Goal: Information Seeking & Learning: Learn about a topic

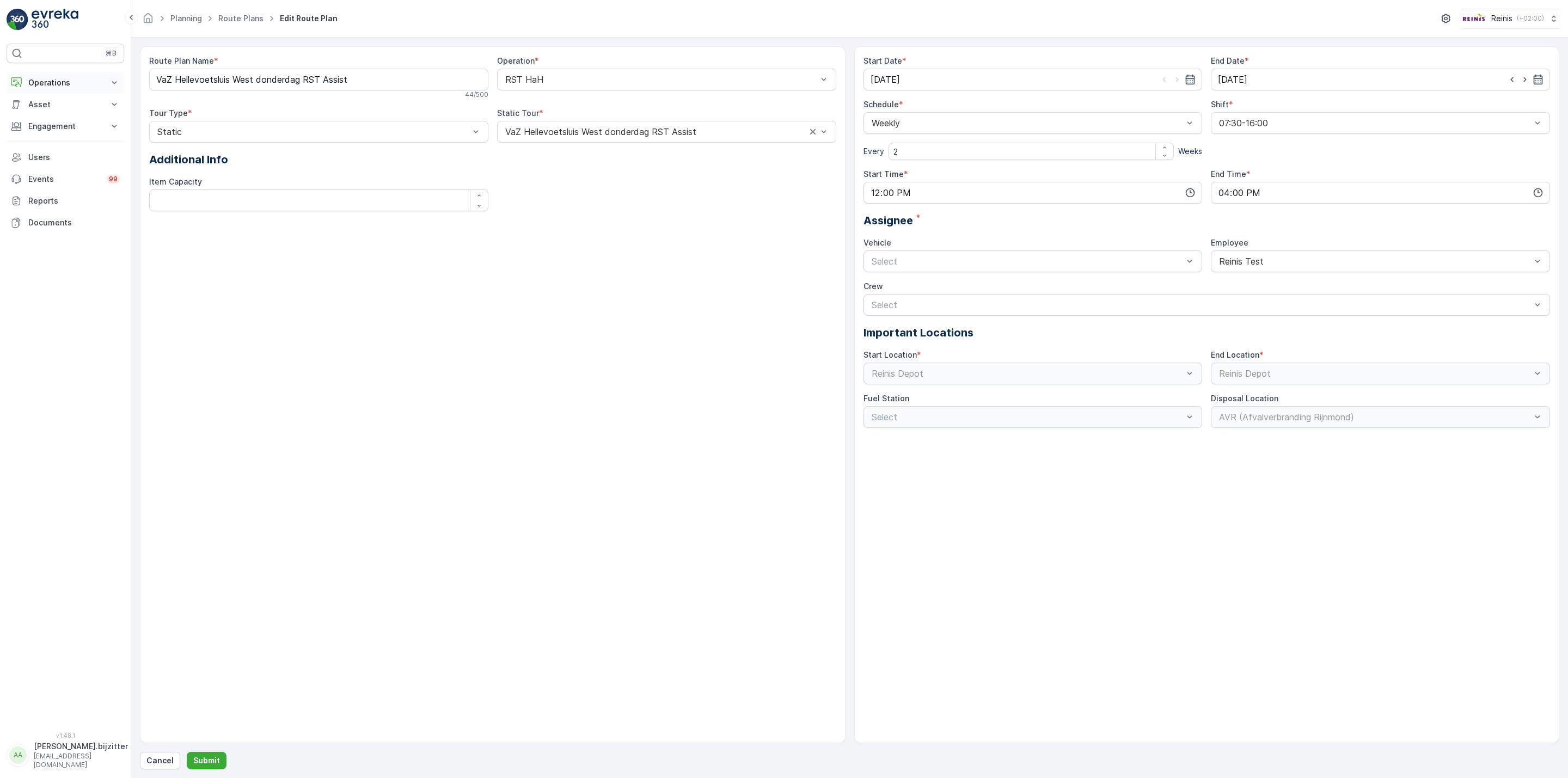
click at [53, 84] on p "Operations" at bounding box center [65, 83] width 74 height 11
click at [228, 299] on div "Route Plan Name * VaZ Hellevoetsluis West donderdag RST Assist 44 / 500 Operati…" at bounding box center [492, 395] width 705 height 697
click at [51, 118] on p "Planning" at bounding box center [43, 116] width 30 height 11
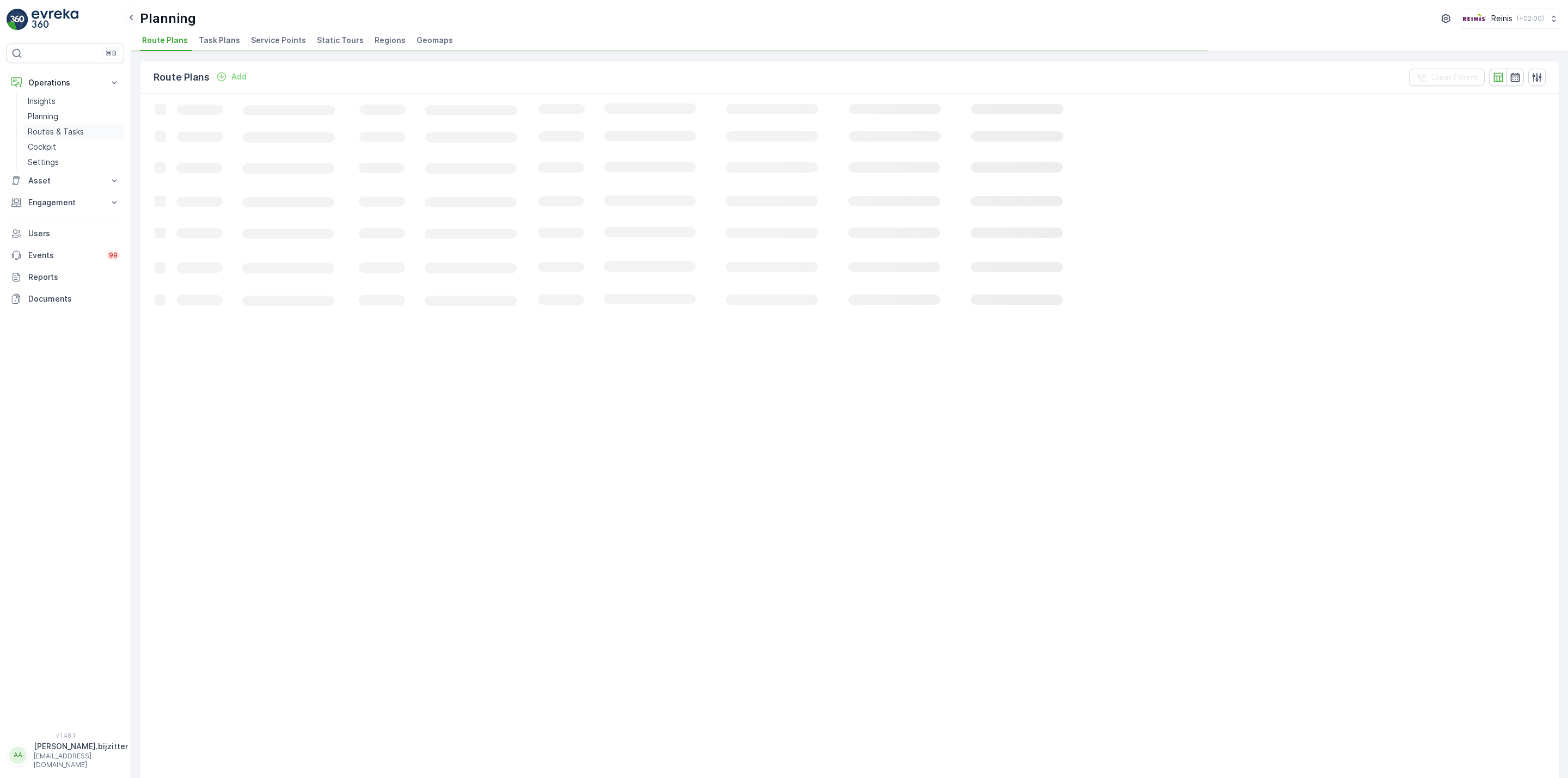
click at [61, 136] on p "Routes & Tasks" at bounding box center [56, 132] width 56 height 11
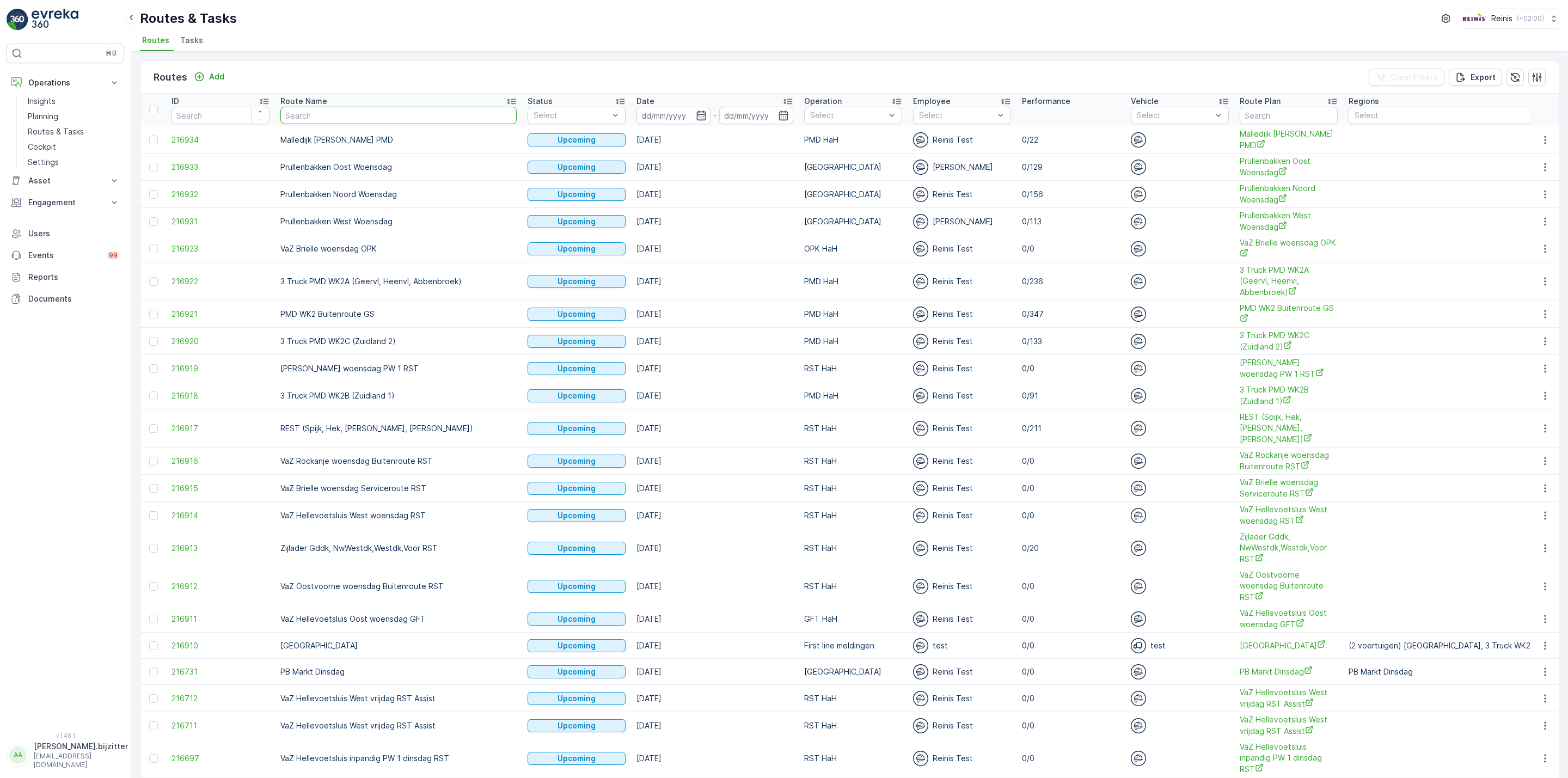
click at [386, 118] on input "text" at bounding box center [398, 116] width 237 height 18
type input "bui"
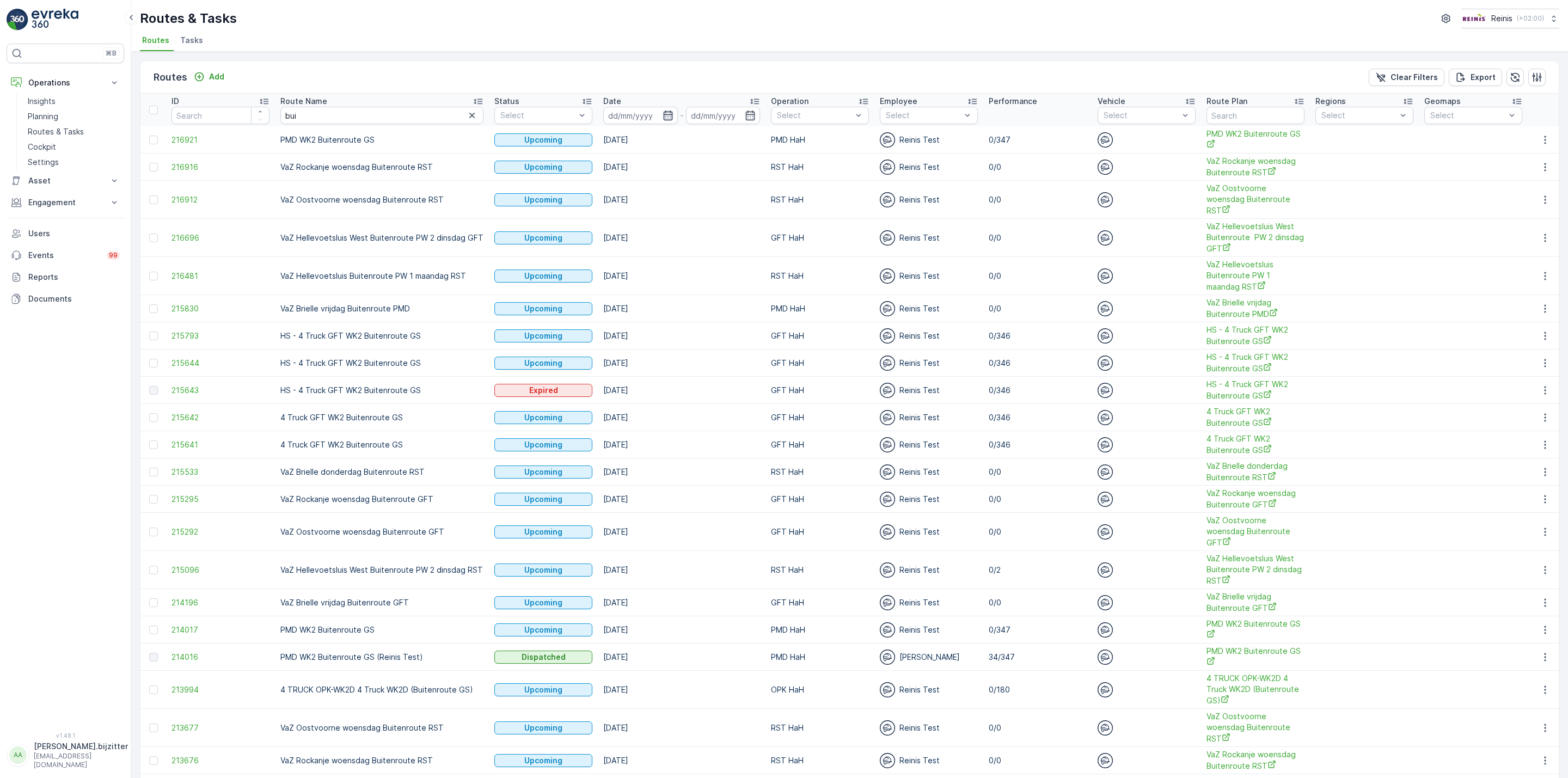
click at [666, 113] on icon "button" at bounding box center [668, 116] width 11 height 11
click at [753, 246] on div "20" at bounding box center [754, 249] width 18 height 18
type input "20.08.2025"
click at [753, 246] on div "20" at bounding box center [754, 249] width 18 height 18
type input "20.08.2025"
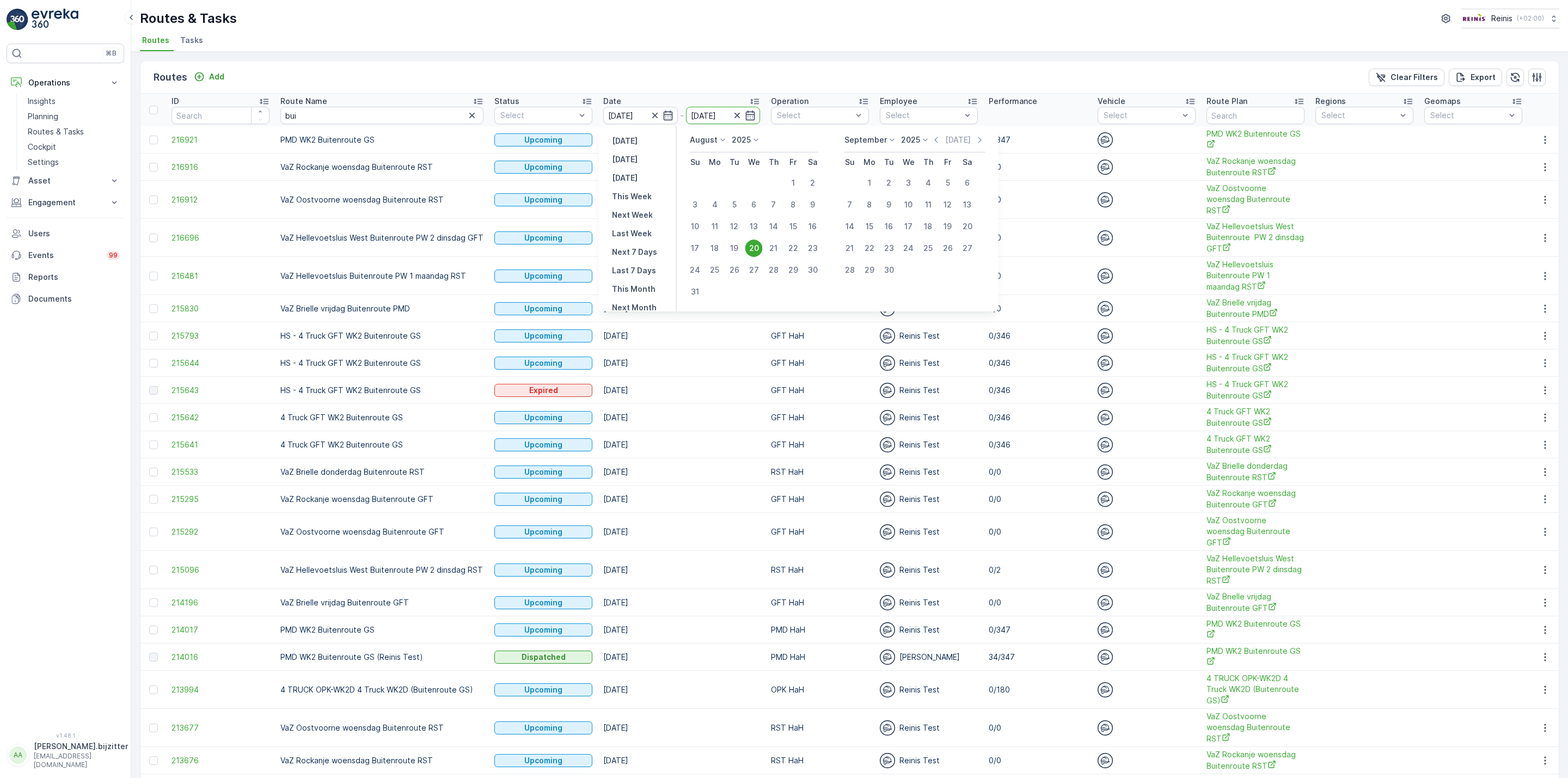
click at [753, 246] on div "20" at bounding box center [754, 249] width 18 height 18
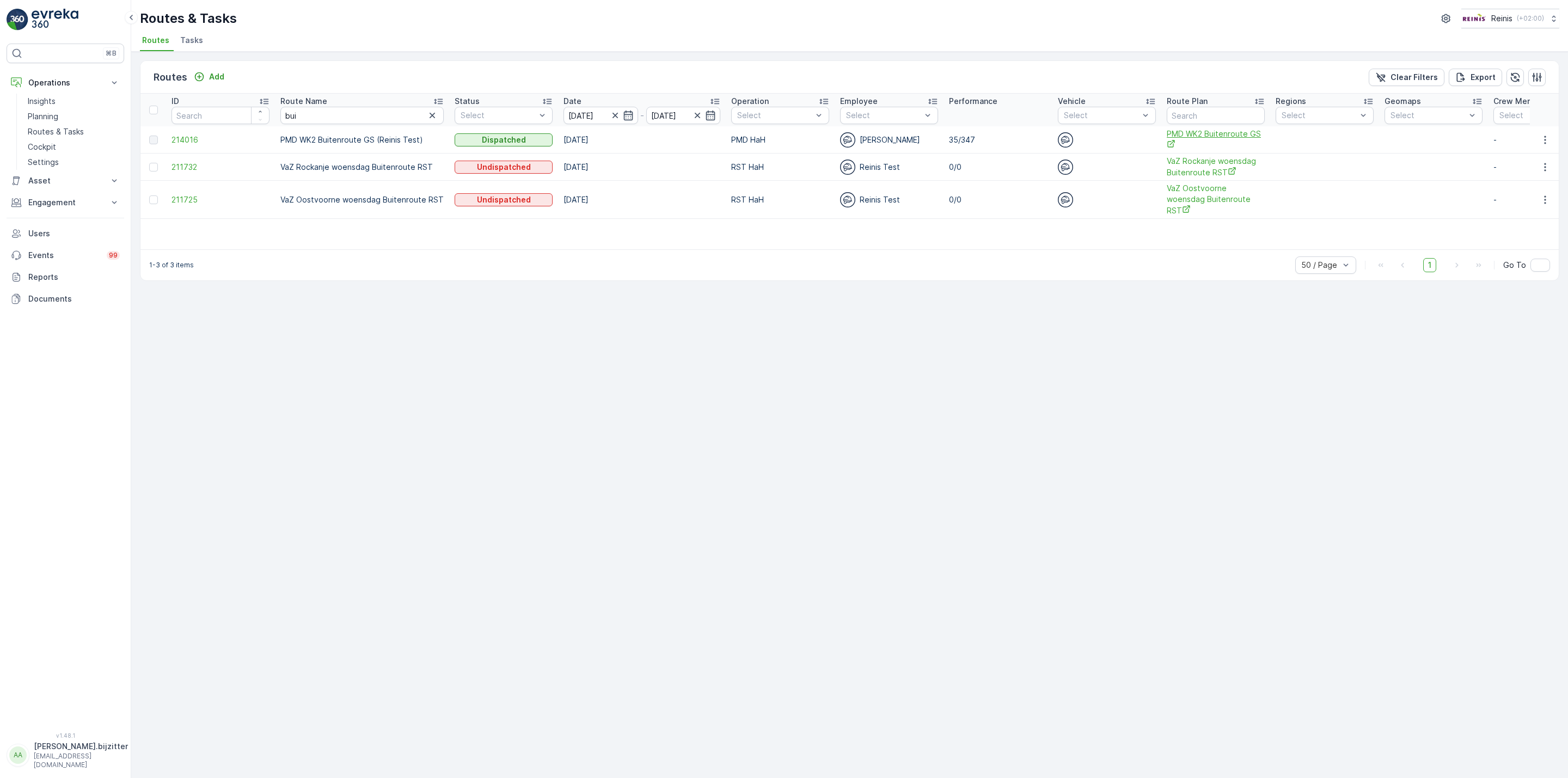
click at [1171, 136] on span "PMD WK2 Buitenroute GS" at bounding box center [1215, 139] width 98 height 22
click at [485, 357] on div "Routes Add Clear Filters Export ID Route Name bui Status Select Date 20.08.2025…" at bounding box center [849, 415] width 1437 height 726
click at [427, 112] on icon "button" at bounding box center [433, 116] width 11 height 11
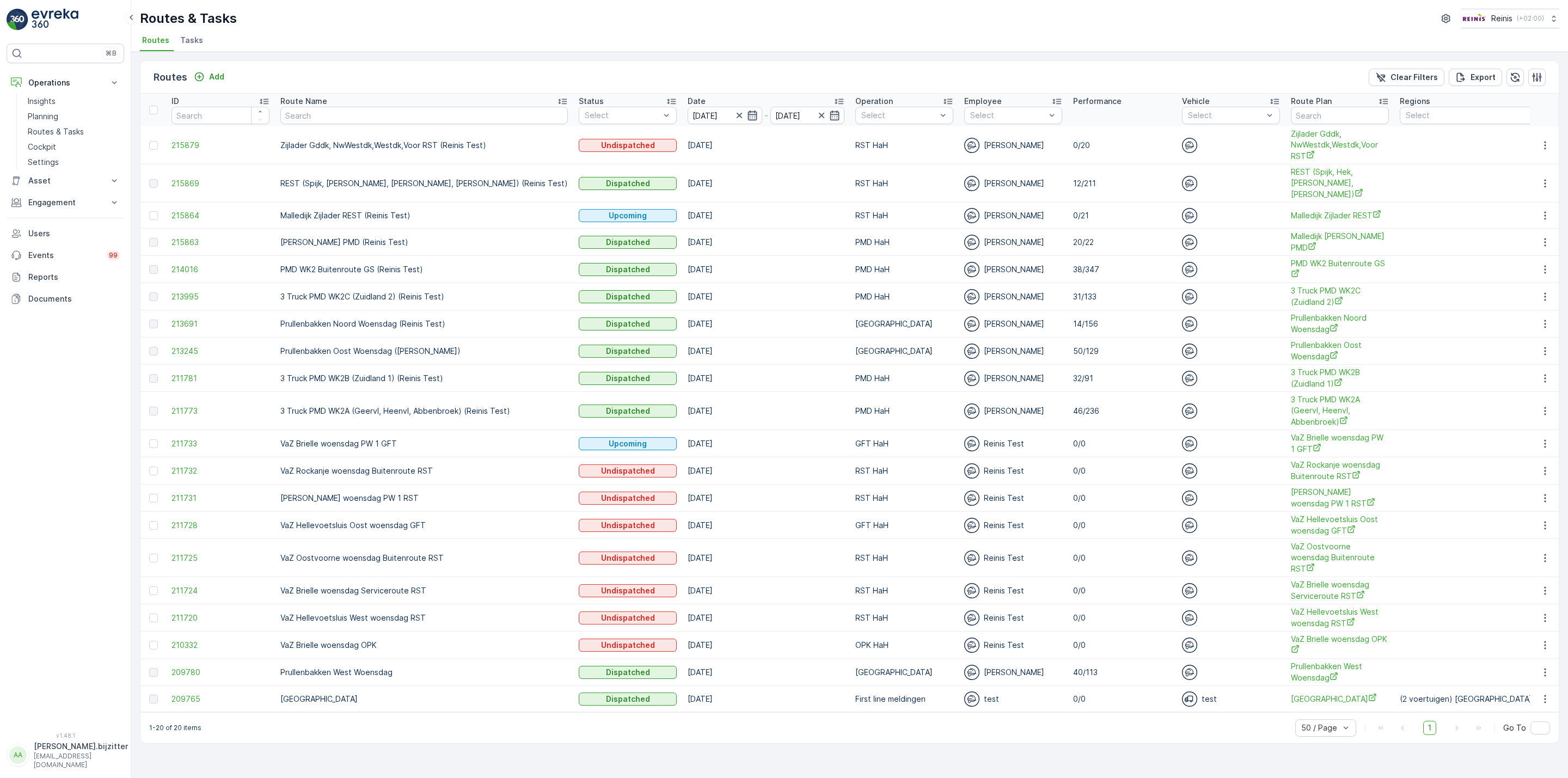
click at [747, 112] on icon "button" at bounding box center [752, 116] width 11 height 11
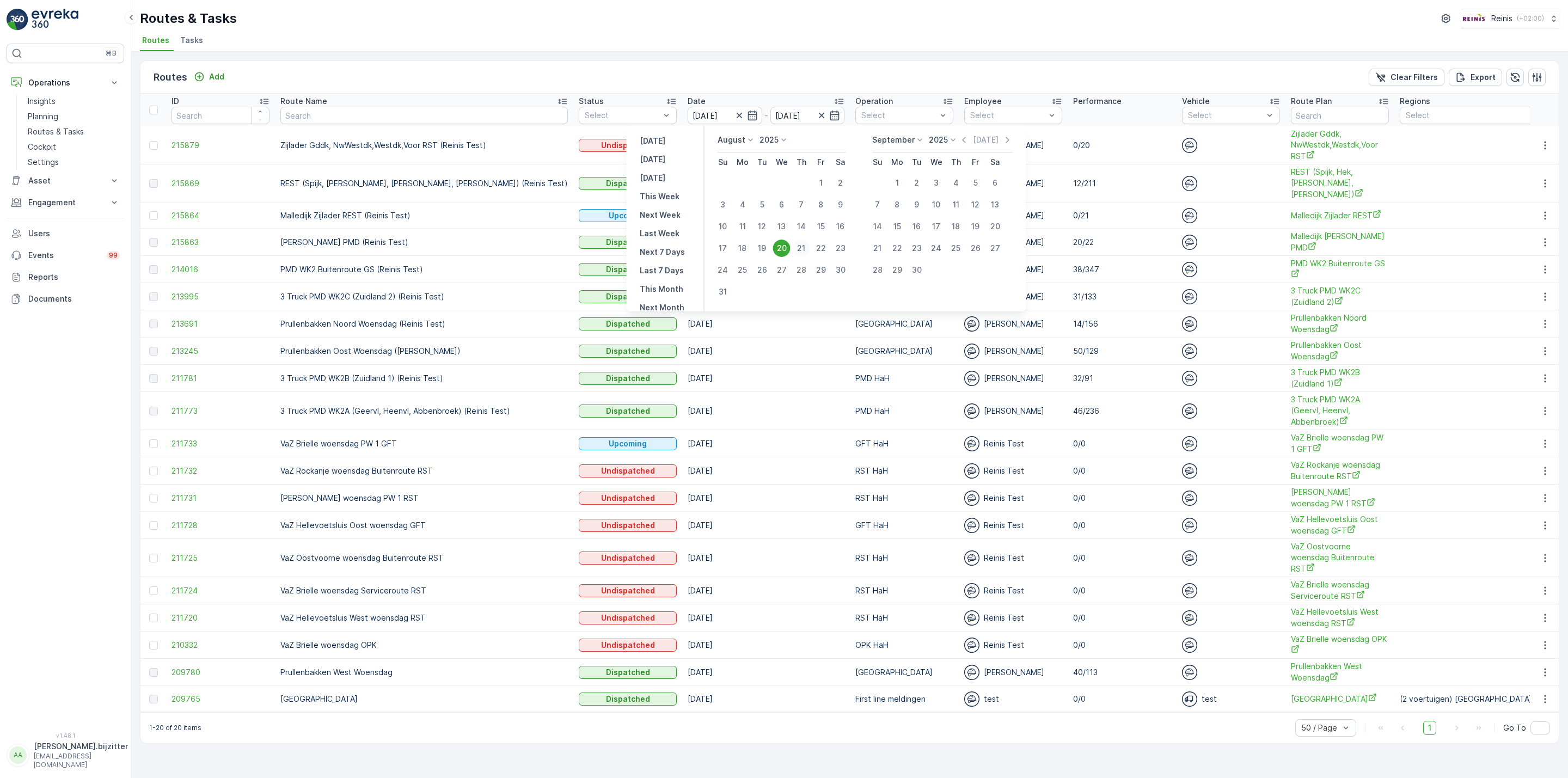
click at [801, 247] on div "21" at bounding box center [802, 249] width 18 height 18
type input "21.08.2025"
click at [850, 256] on td "PMD HaH" at bounding box center [904, 269] width 109 height 27
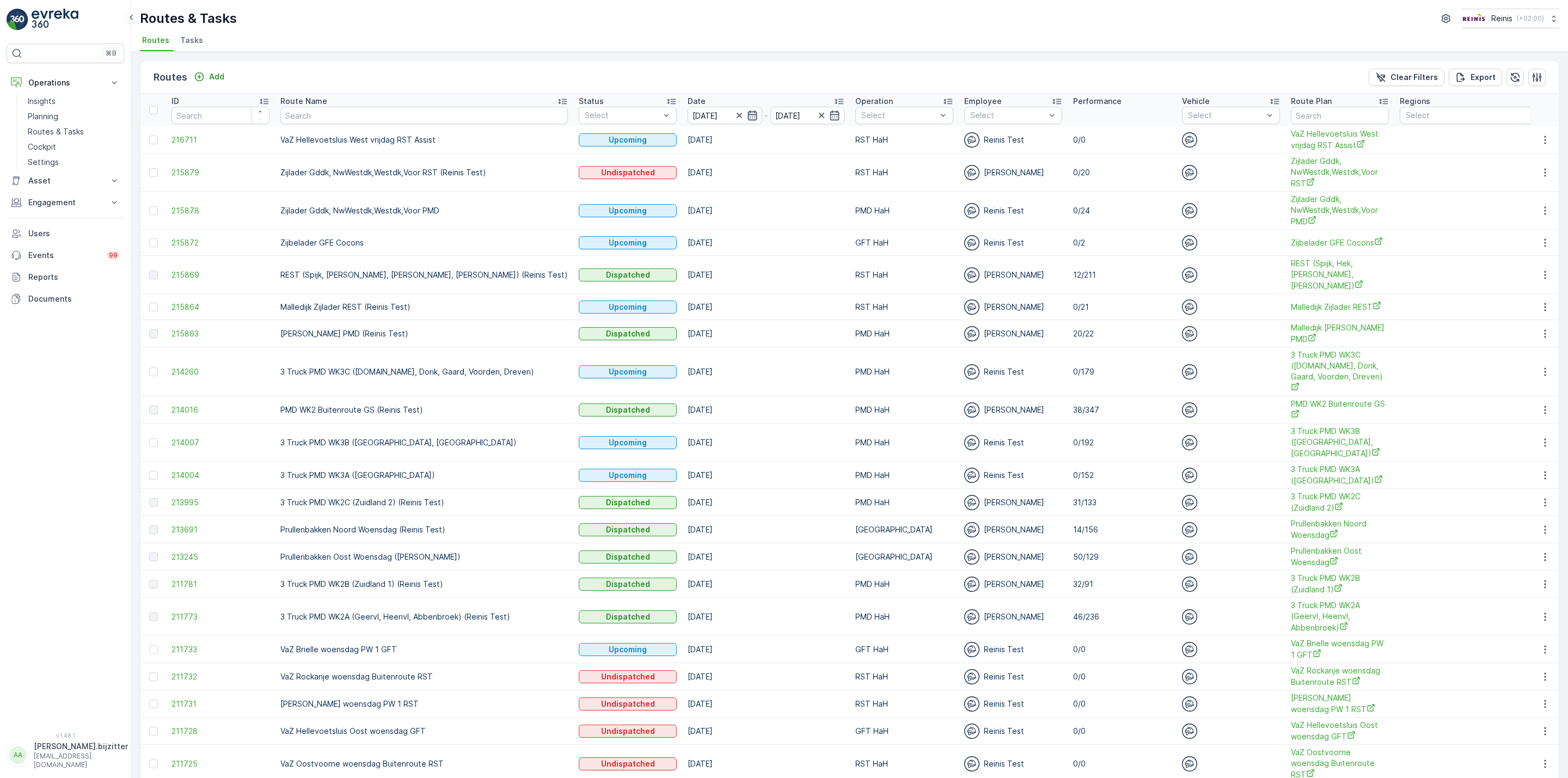
click at [747, 112] on icon "button" at bounding box center [752, 116] width 10 height 10
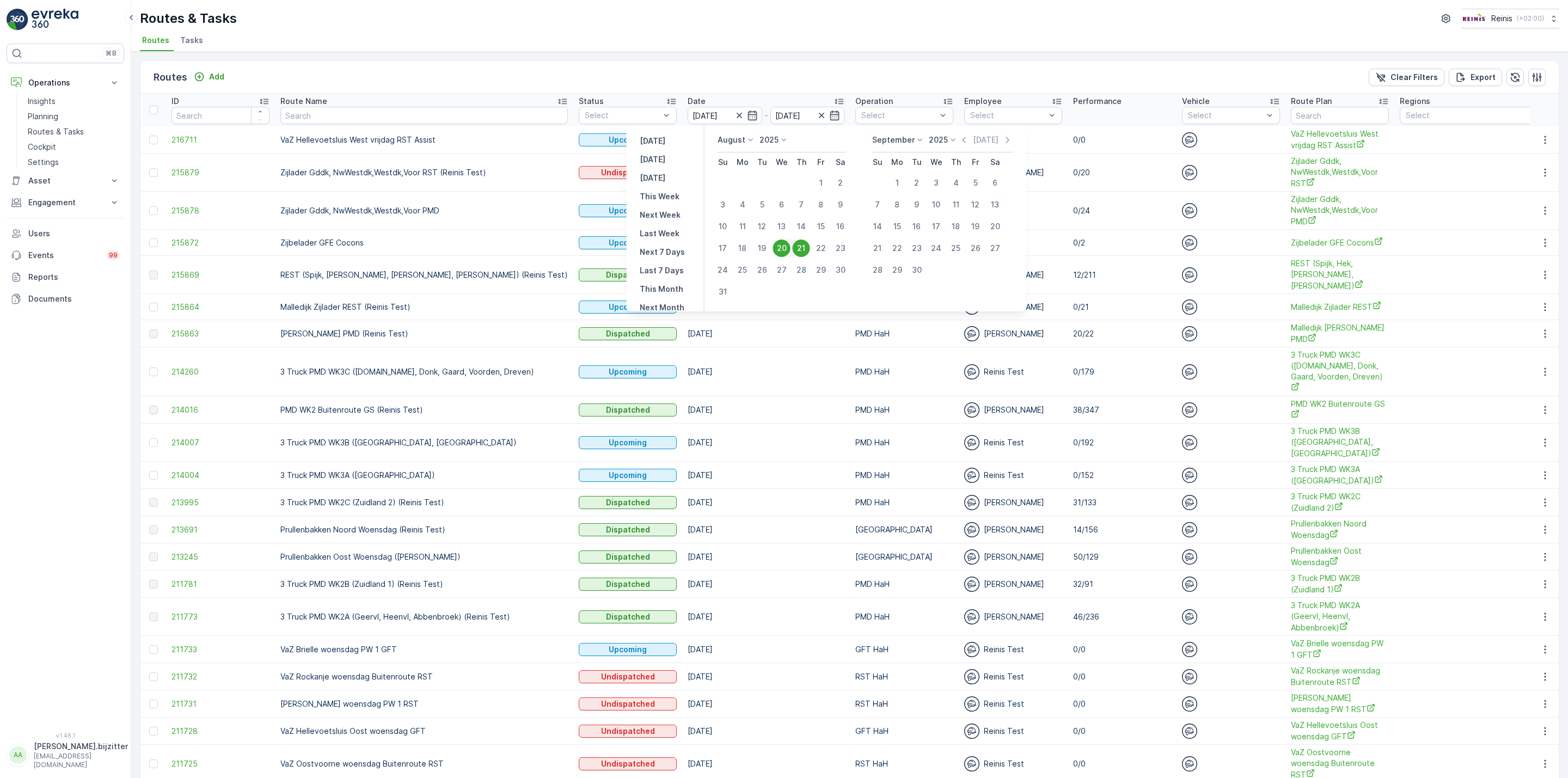
click at [784, 247] on div "20" at bounding box center [782, 249] width 18 height 18
type input "20.08.2025"
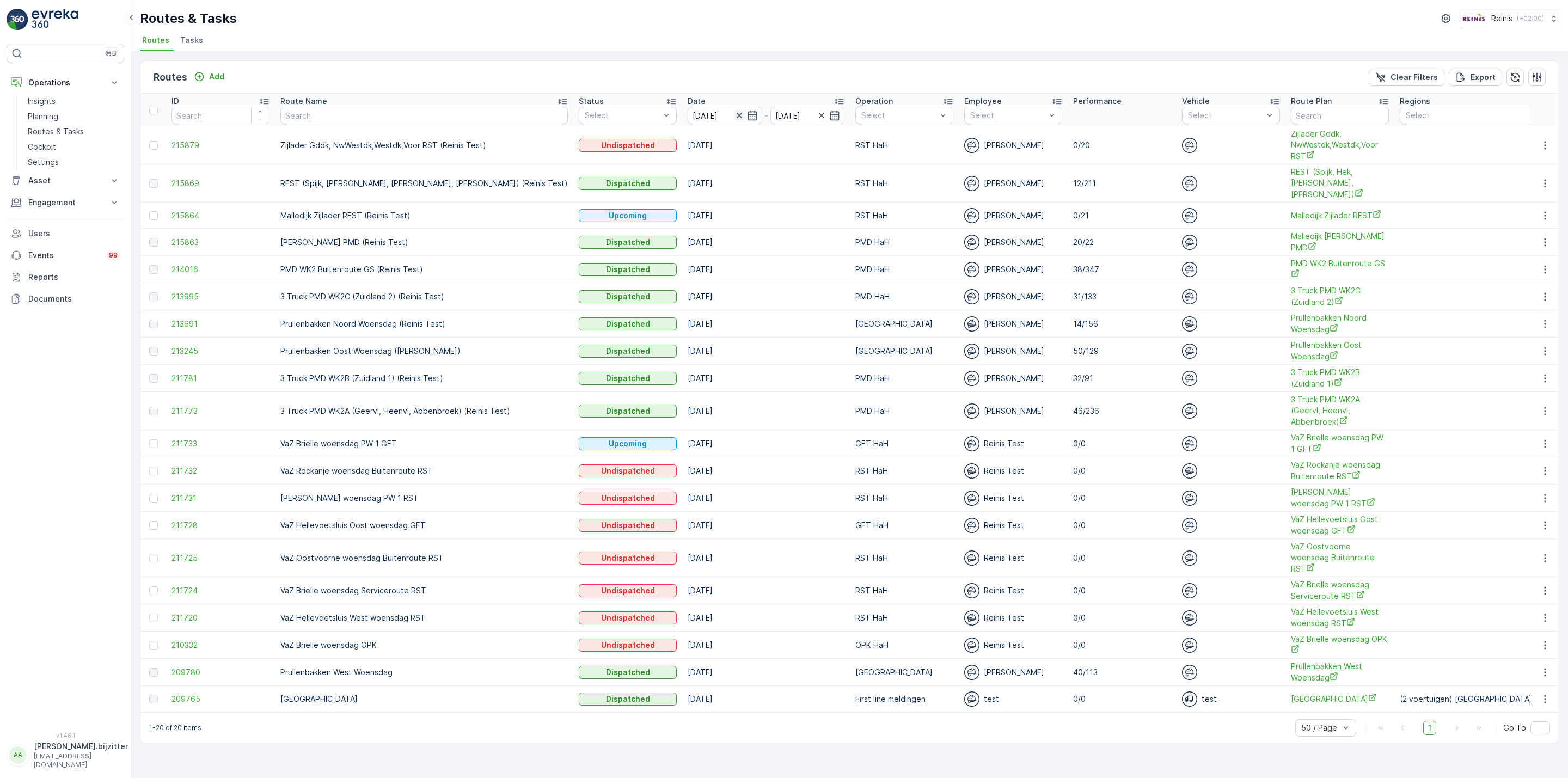
click at [734, 118] on icon "button" at bounding box center [739, 116] width 11 height 11
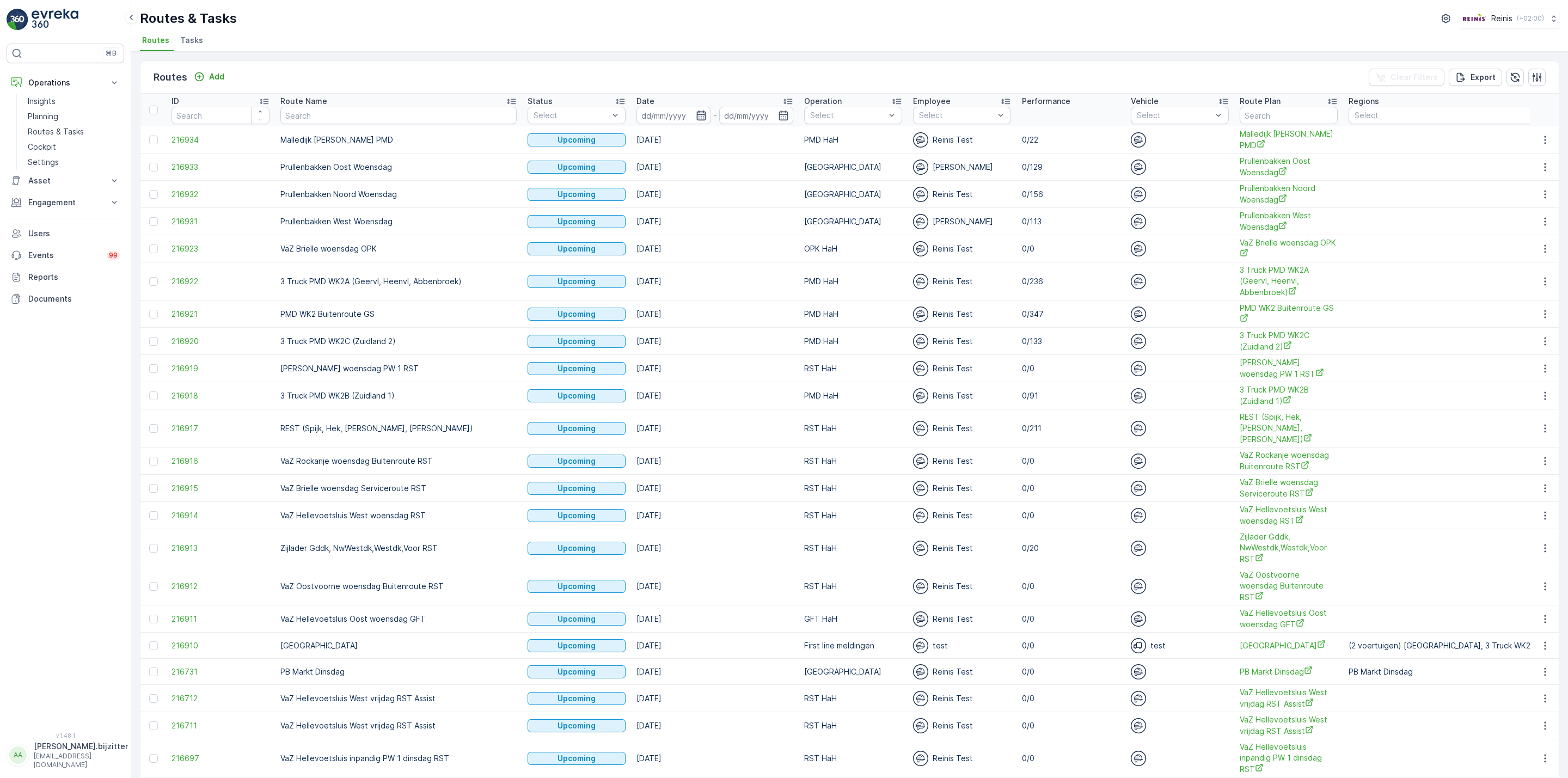
click at [696, 115] on icon "button" at bounding box center [701, 116] width 10 height 10
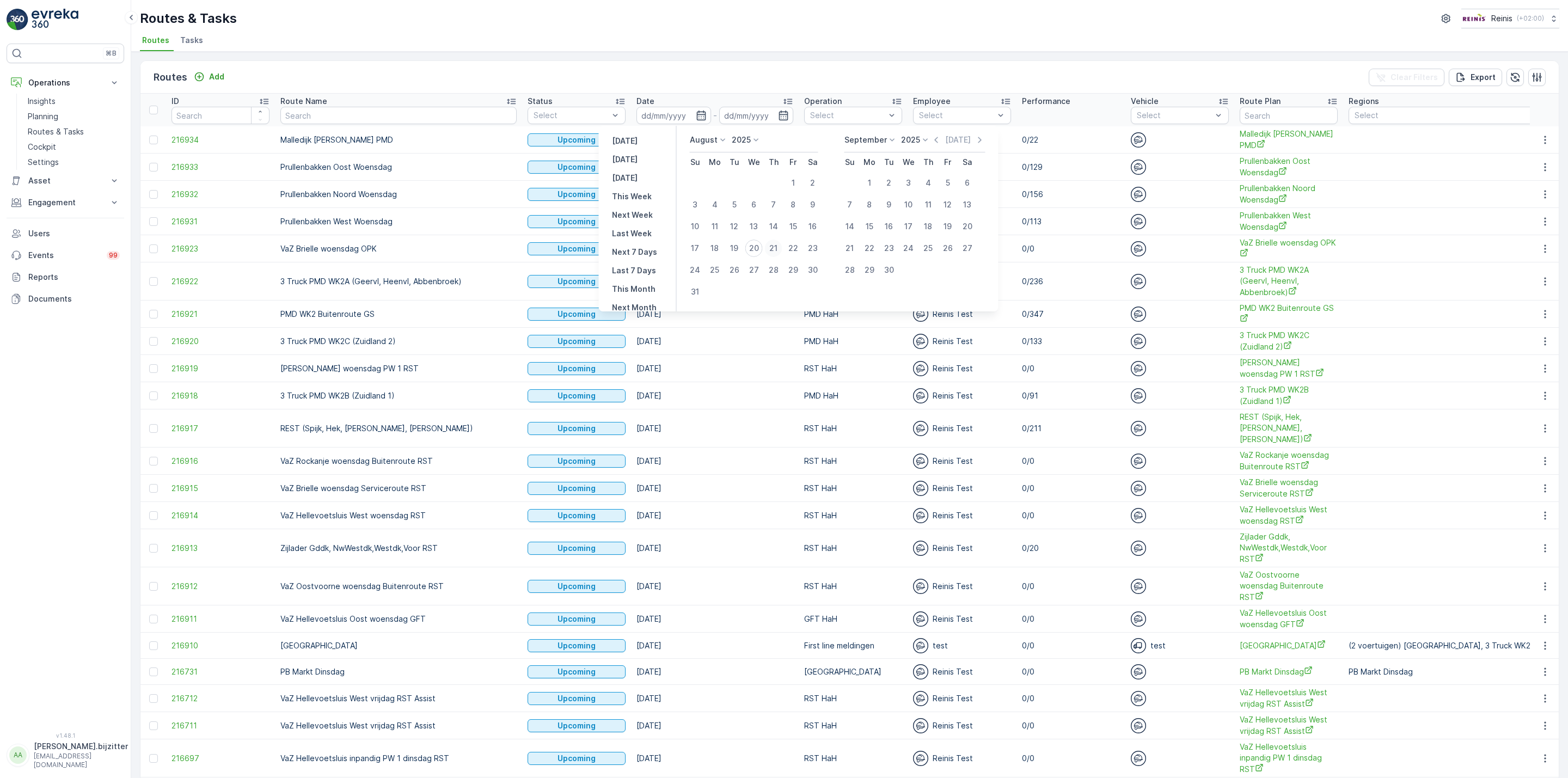
click at [772, 245] on div "21" at bounding box center [774, 249] width 18 height 18
type input "21.08.2025"
click at [772, 245] on div "21" at bounding box center [774, 249] width 18 height 18
type input "21.08.2025"
click at [772, 245] on div "21" at bounding box center [774, 249] width 18 height 18
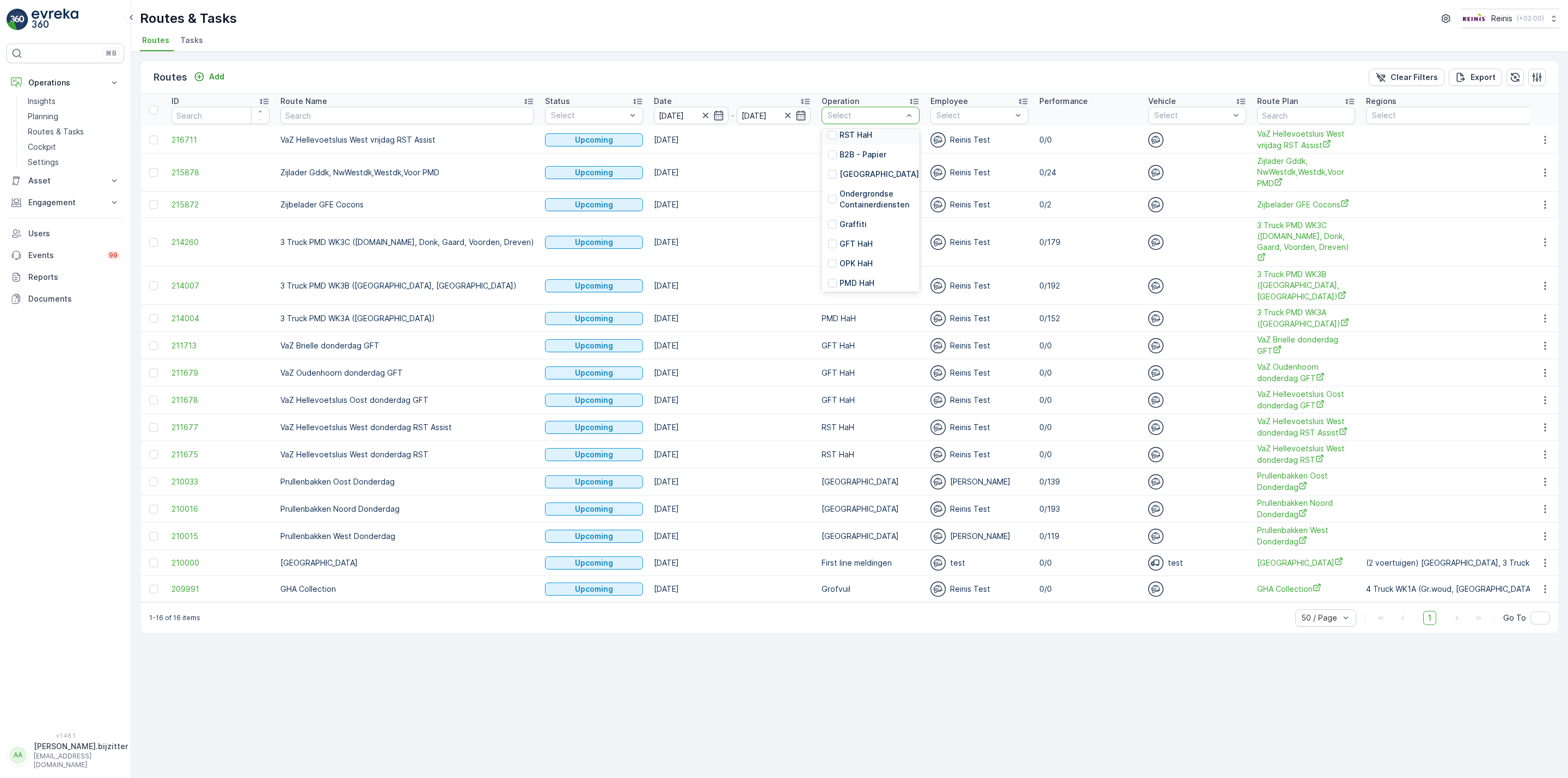
scroll to position [81, 0]
click at [840, 253] on p "PMD HaH" at bounding box center [857, 257] width 35 height 11
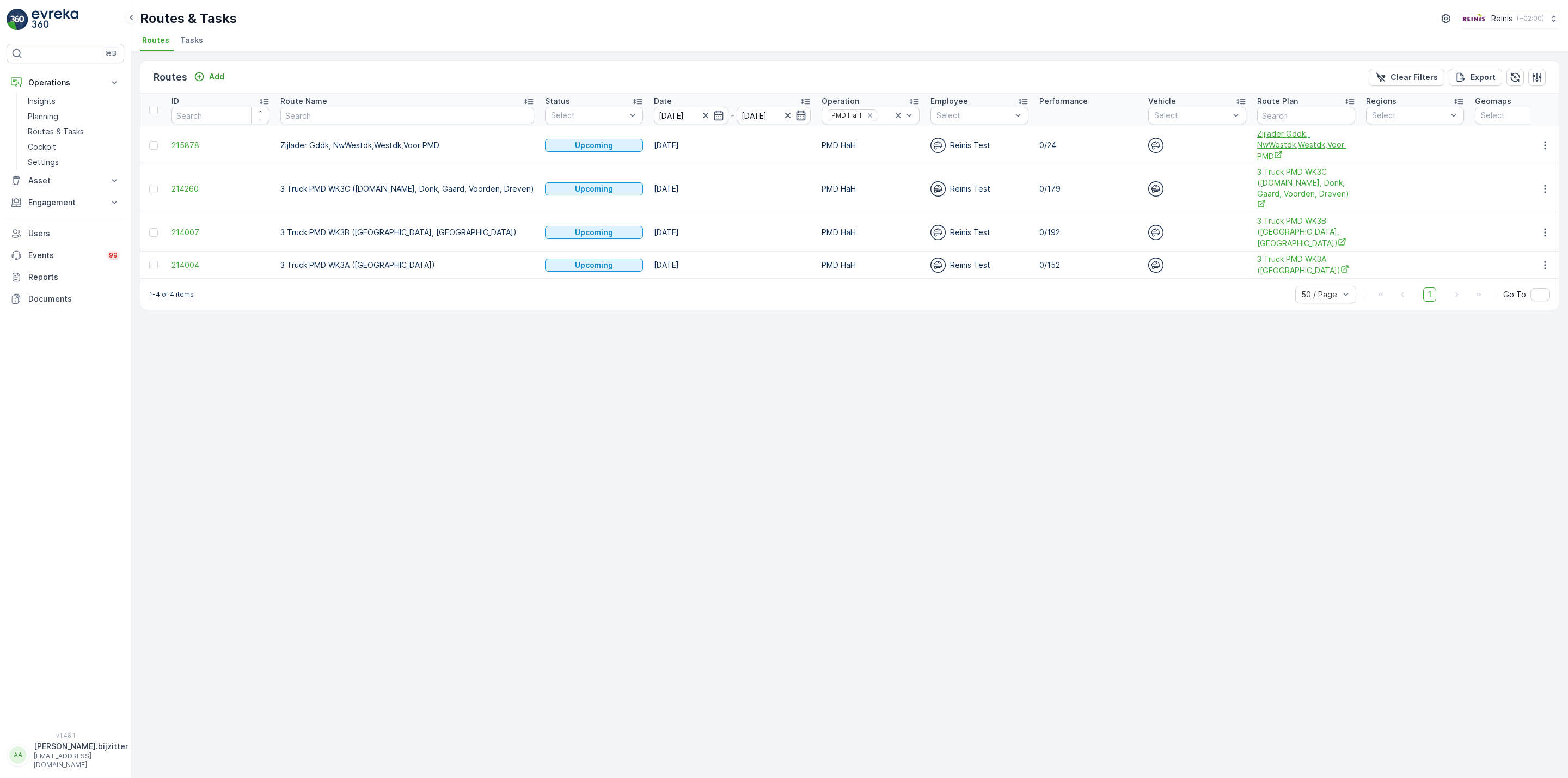
click at [1257, 147] on span "Zijlader Gddk, NwWestdk,Westdk,Voor PMD" at bounding box center [1306, 145] width 98 height 33
click at [557, 373] on div "Routes Add Clear Filters Export ID Route Name Status Select Date 21.08.2025 - 2…" at bounding box center [849, 415] width 1437 height 726
click at [219, 328] on div "Routes Add Clear Filters Export ID Route Name Status Select Date 21.08.2025 - 2…" at bounding box center [849, 415] width 1437 height 726
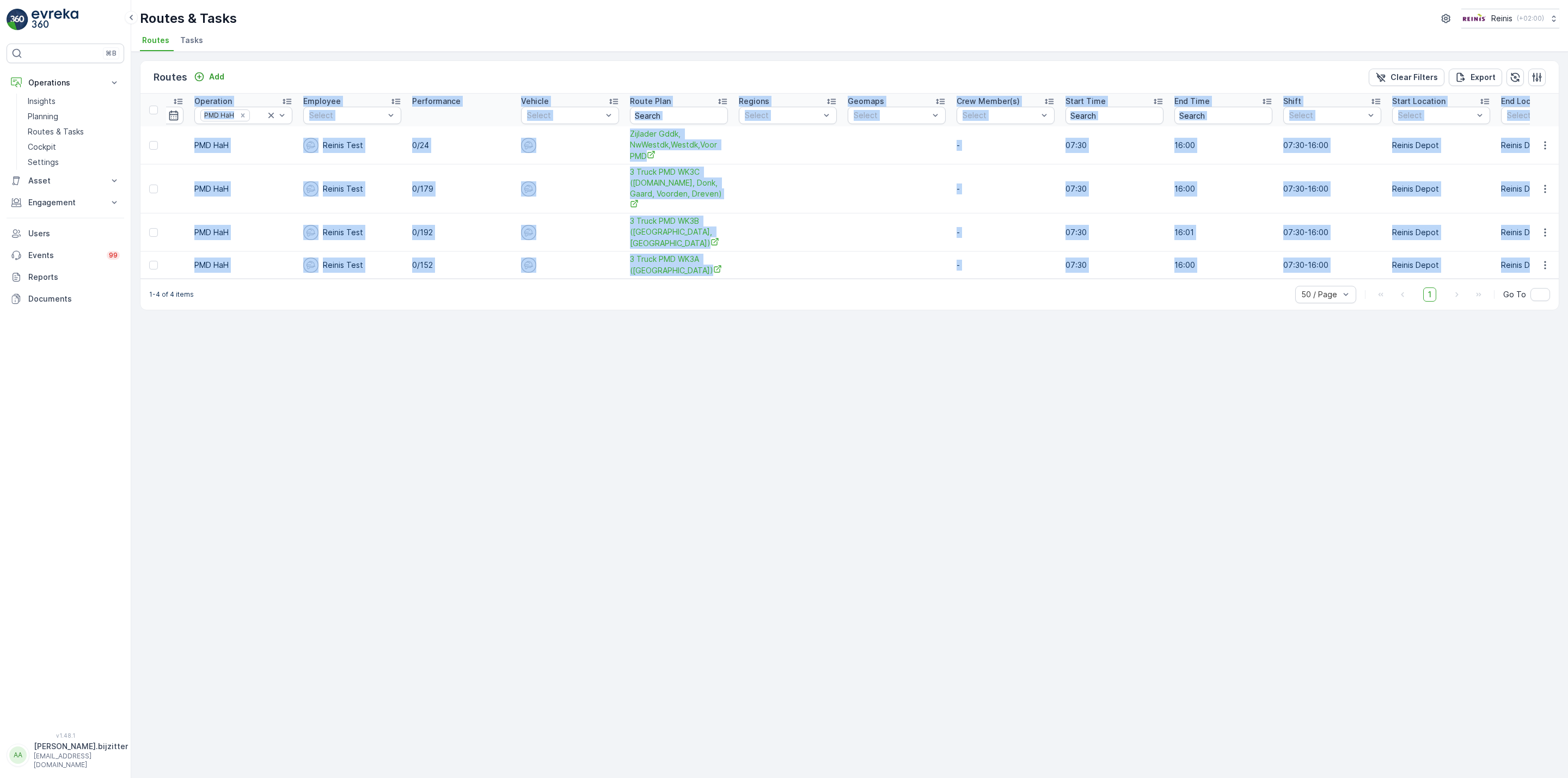
scroll to position [0, 880]
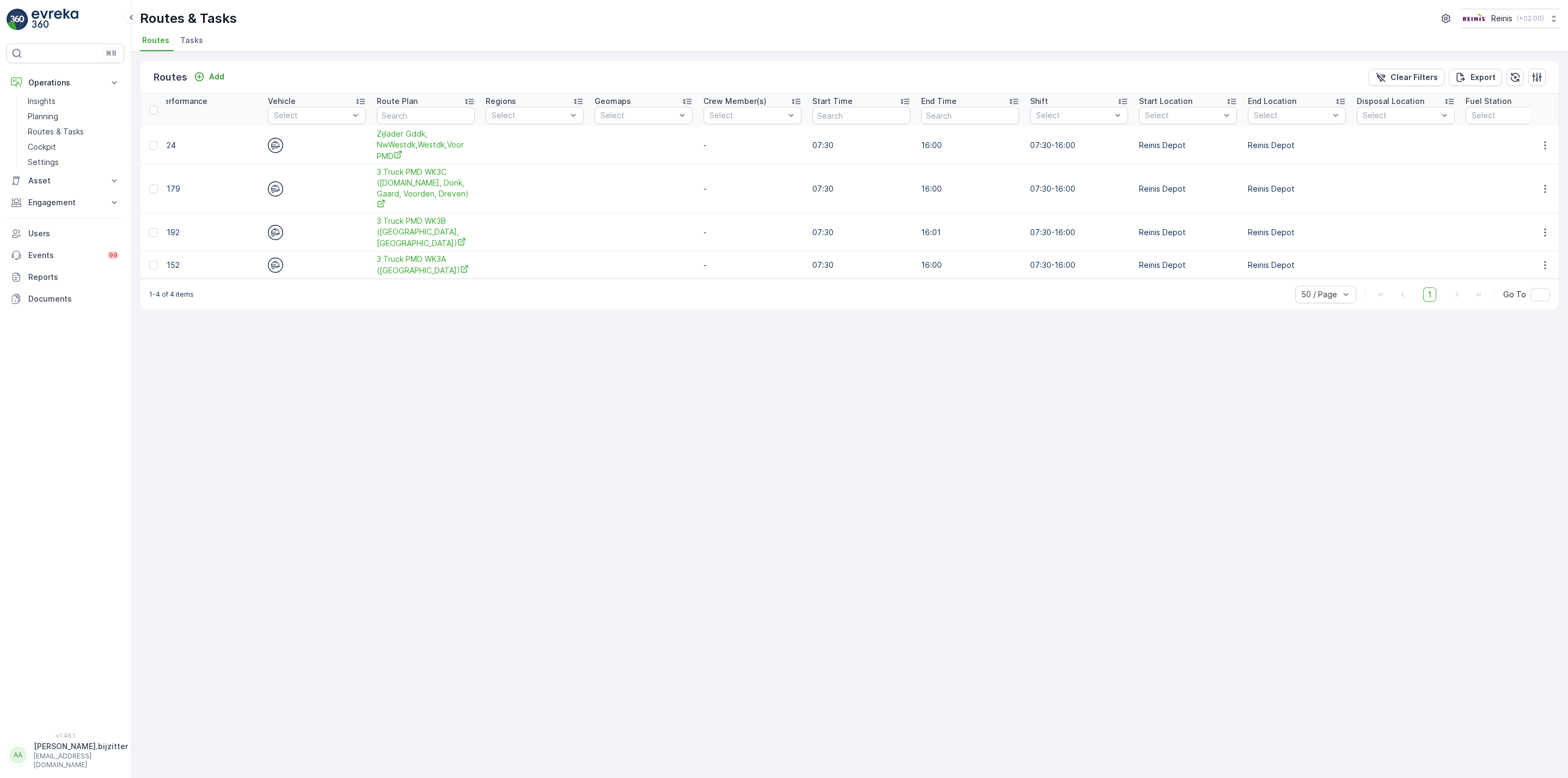
drag, startPoint x: 149, startPoint y: 98, endPoint x: 1566, endPoint y: 235, distance: 1423.6
click at [1566, 235] on div "Routes Add Clear Filters Export ID Route Name Status Select Date 21.08.2025 - 2…" at bounding box center [849, 415] width 1437 height 726
copy thead
click at [448, 337] on div "Routes Add Clear Filters Export ID Route Name Status Select Date 21.08.2025 - 2…" at bounding box center [849, 415] width 1437 height 726
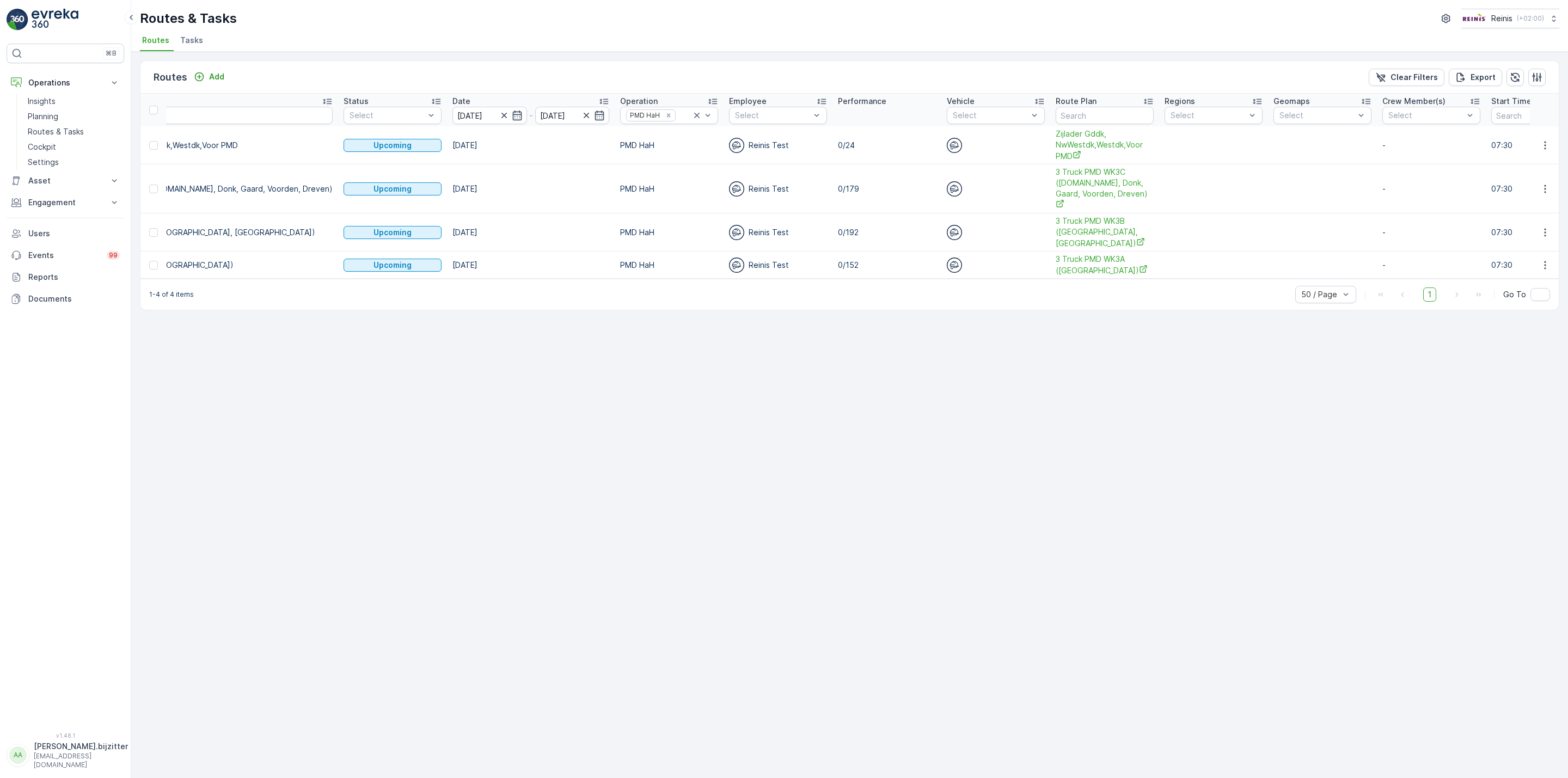
scroll to position [0, 0]
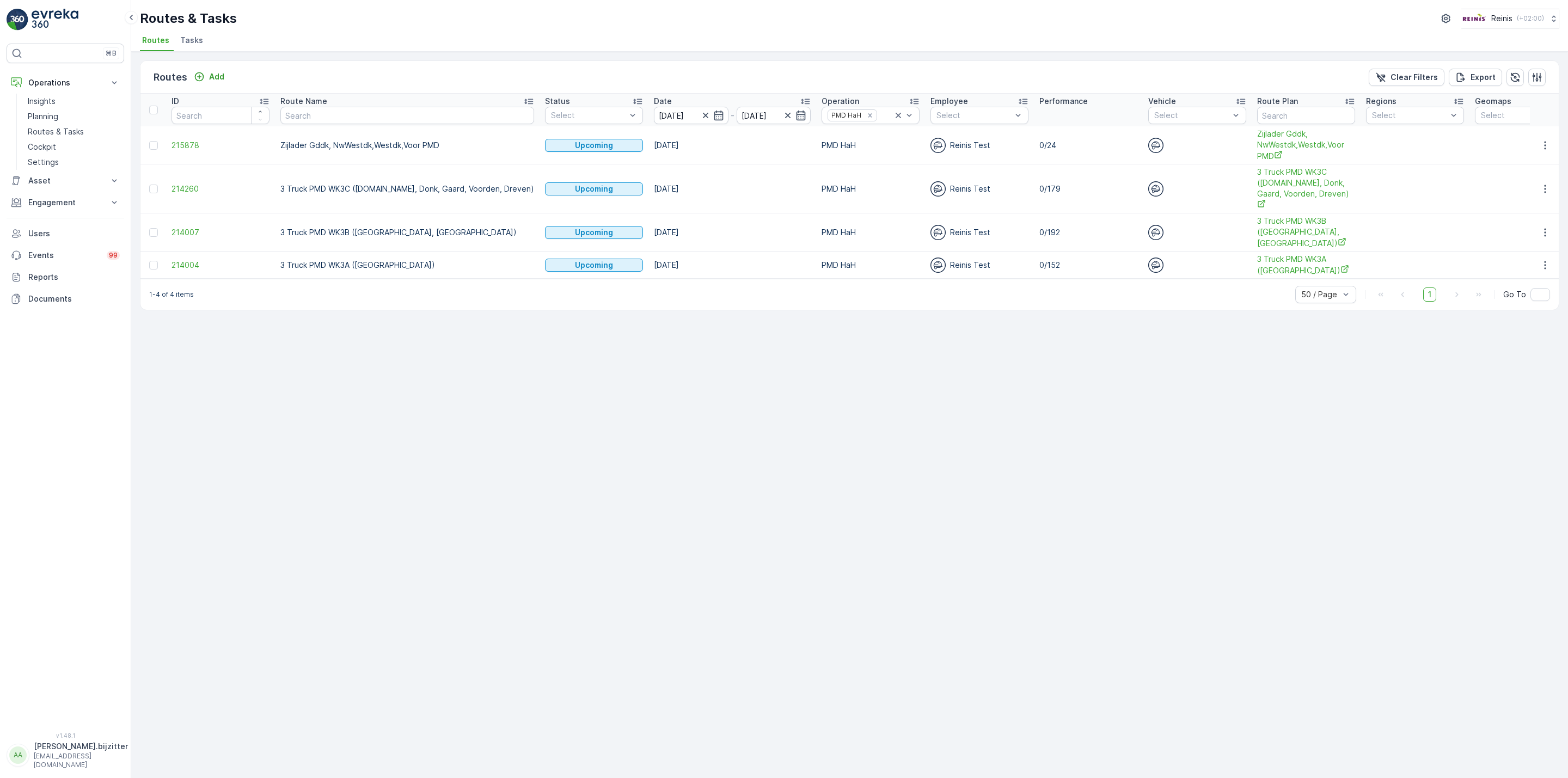
drag, startPoint x: 236, startPoint y: 374, endPoint x: 155, endPoint y: 273, distance: 129.5
click at [234, 373] on div "Routes Add Clear Filters Export ID Route Name Status Select Date 21.08.2025 - 2…" at bounding box center [849, 415] width 1437 height 726
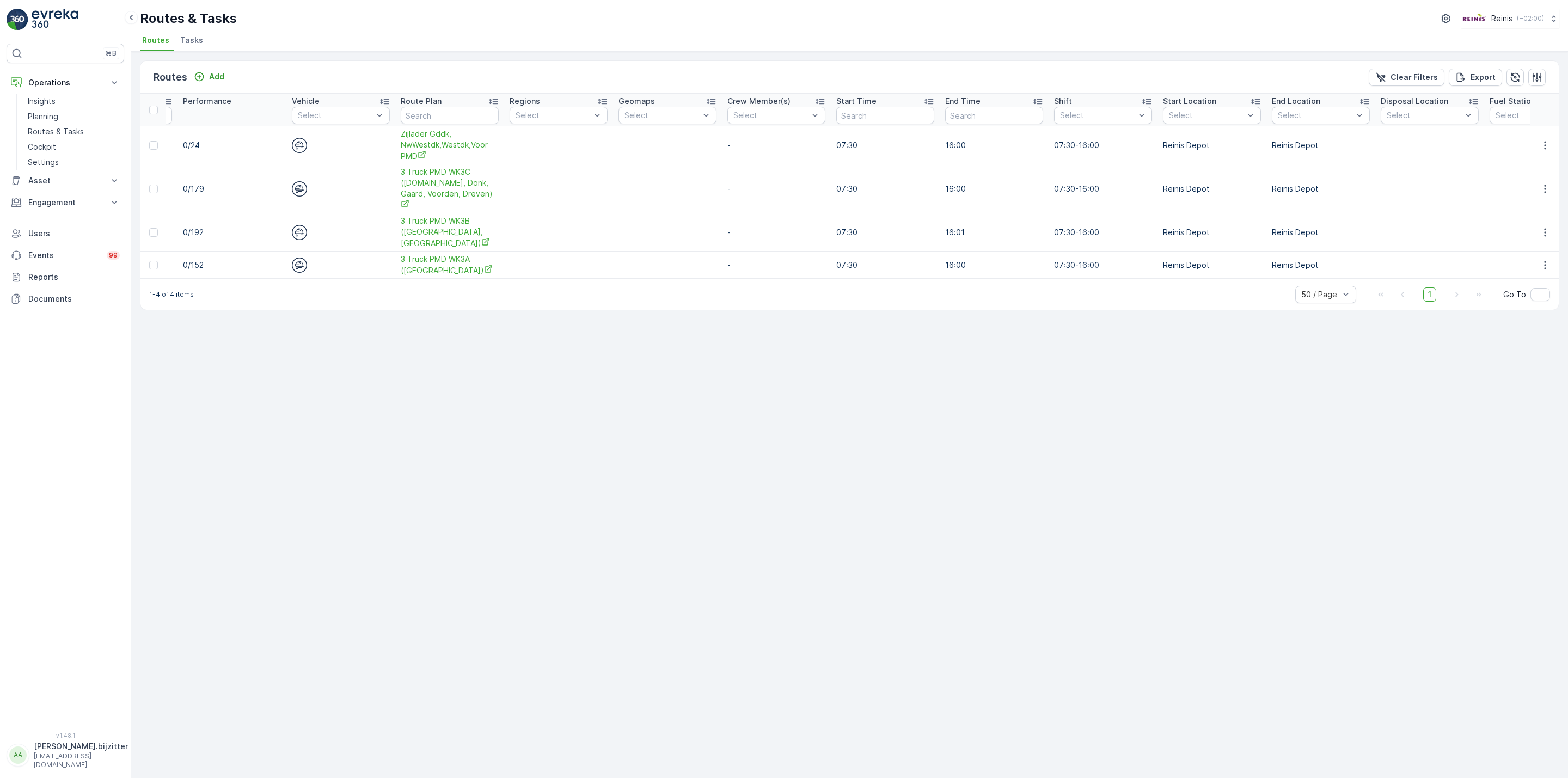
scroll to position [0, 880]
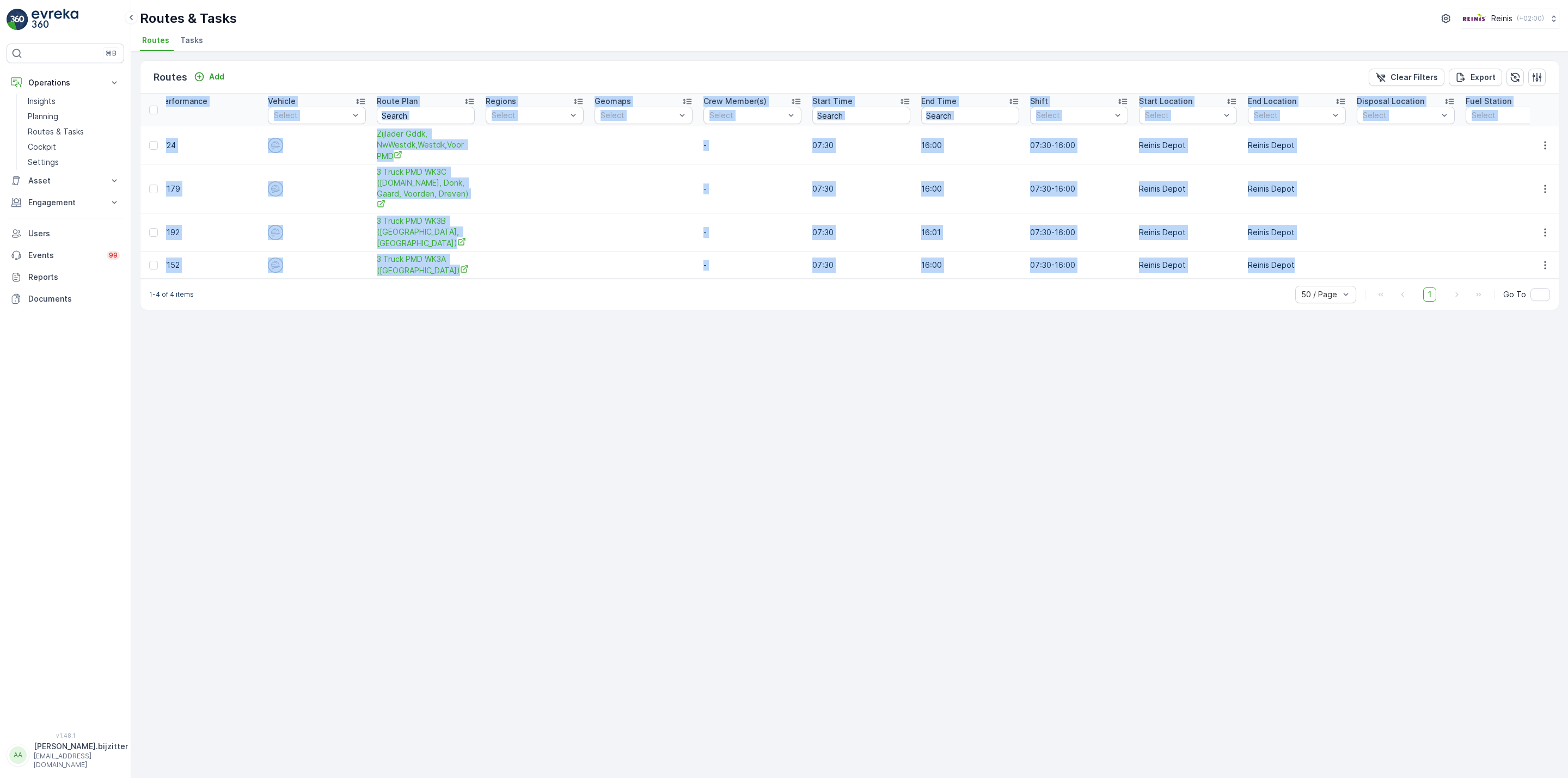
drag, startPoint x: 157, startPoint y: 98, endPoint x: 1511, endPoint y: 238, distance: 1361.2
click at [1511, 238] on table "ID Route Name Status Select Date 21.08.2025 - 21.08.2025 Operation PMD HaH Empl…" at bounding box center [429, 187] width 2338 height 185
copy table "ID Route Name Status Select Date - Operation PMD HaH Employee Select Performanc…"
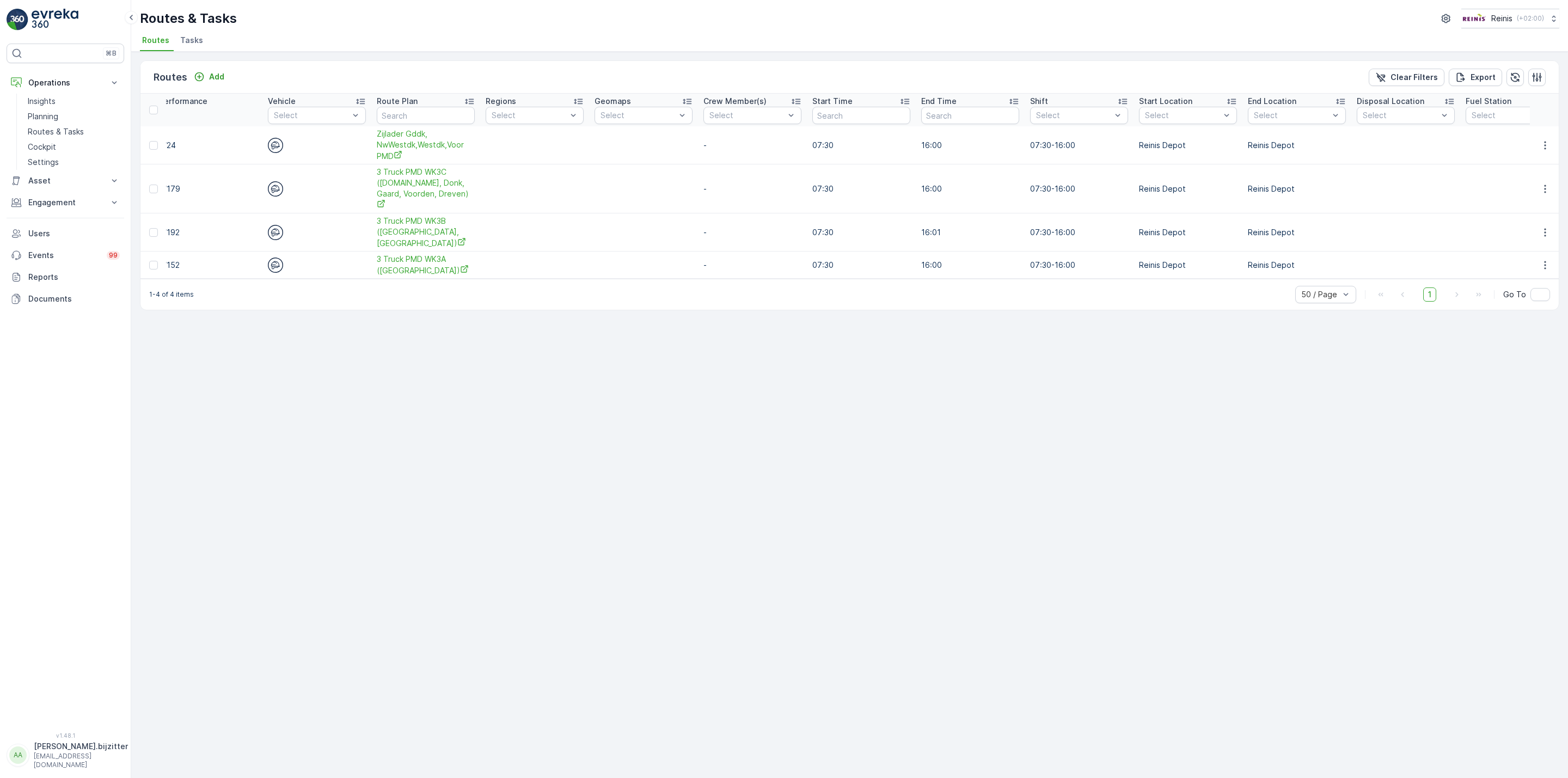
click at [424, 487] on div "Routes Add Clear Filters Export ID Route Name Status Select Date 21.08.2025 - 2…" at bounding box center [849, 415] width 1437 height 726
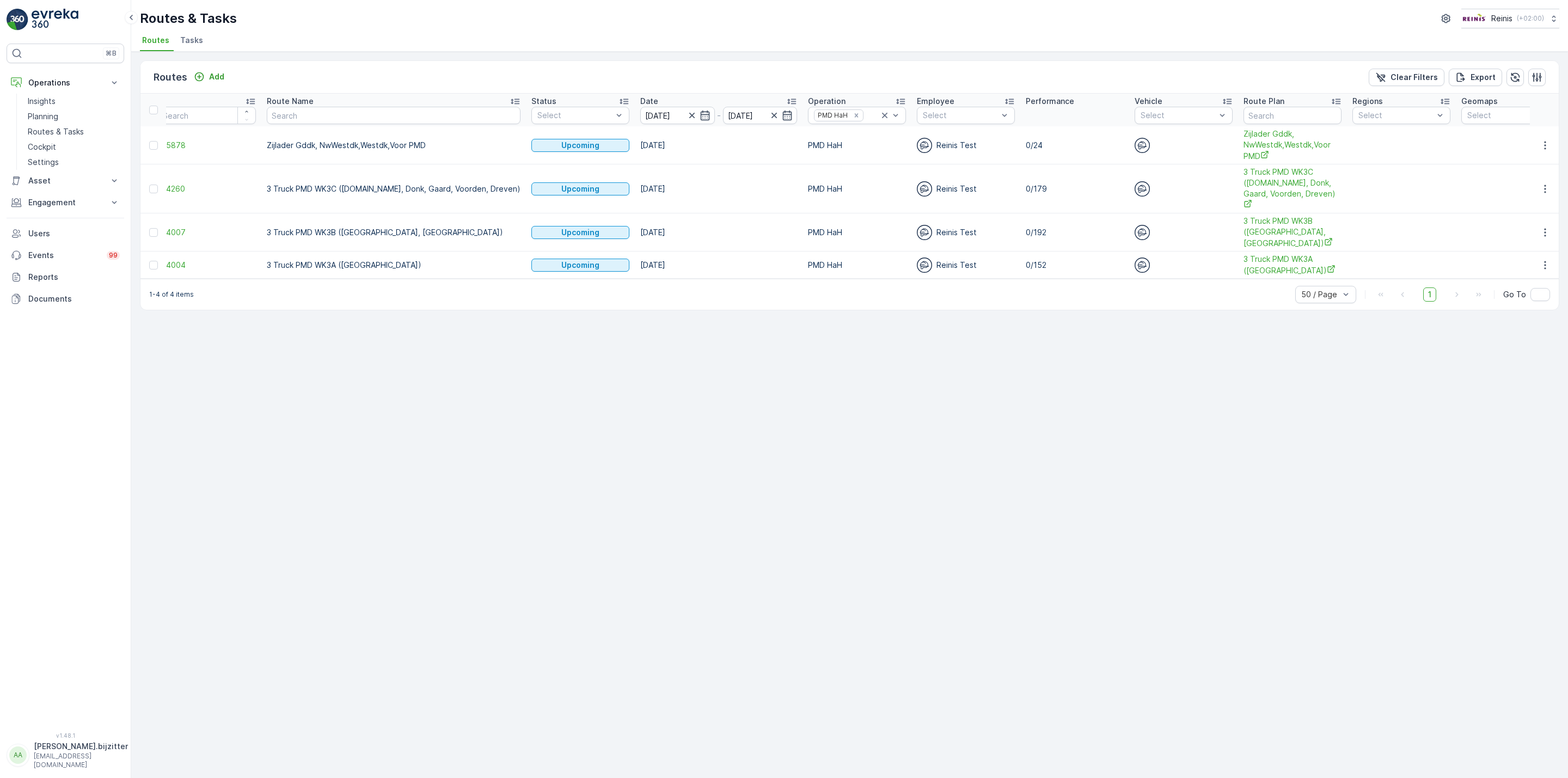
scroll to position [0, 0]
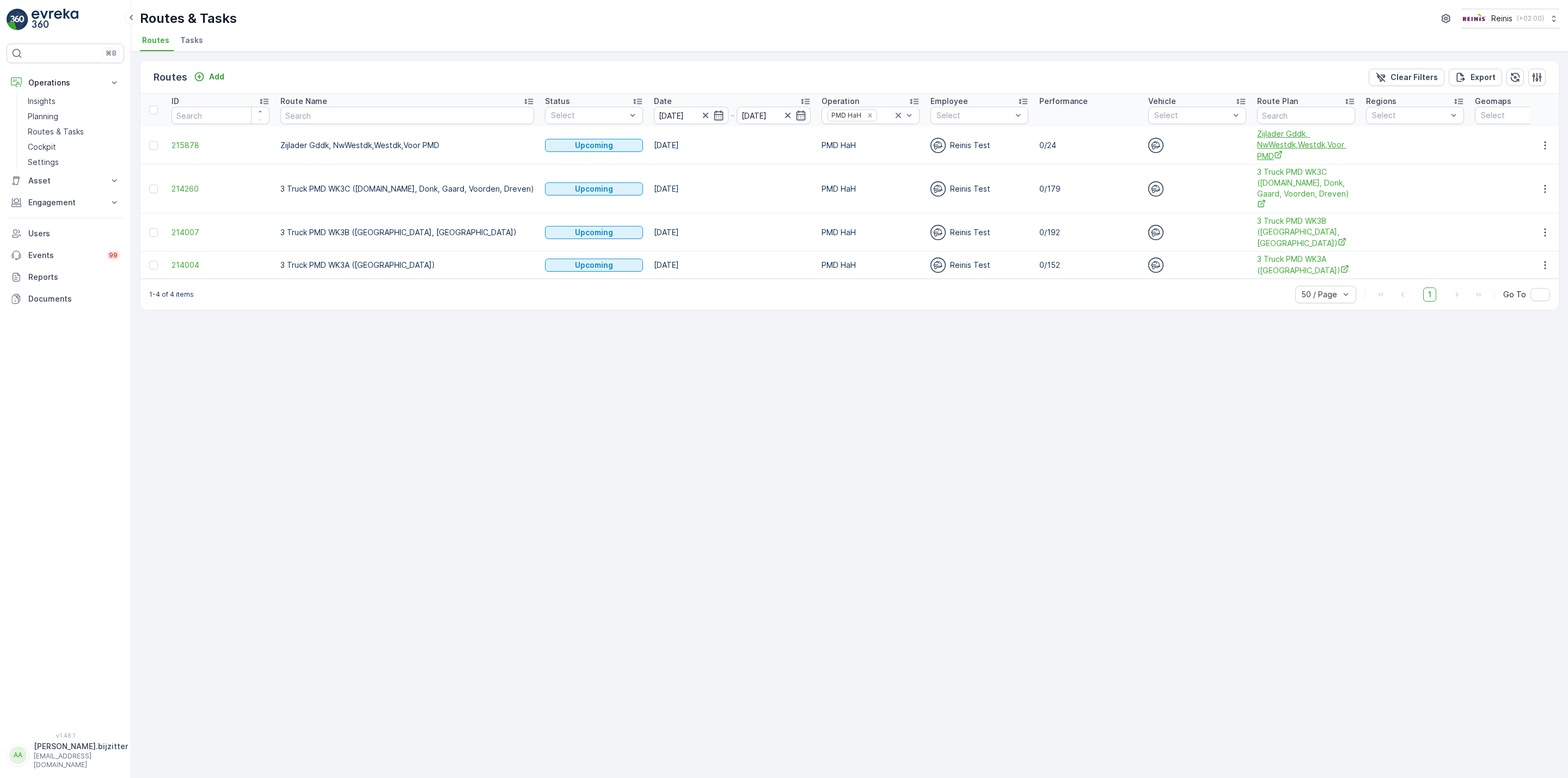
click at [1257, 136] on span "Zijlader Gddk, NwWestdk,Westdk,Voor PMD" at bounding box center [1306, 145] width 98 height 33
click at [1257, 183] on span "3 Truck PMD WK3C (V.land, Donk, Gaard, Voorden, Dreven)" at bounding box center [1306, 188] width 98 height 44
click at [1257, 216] on span "3 Truck PMD WK3B (Hekelingen, Kreek)" at bounding box center [1306, 233] width 98 height 33
click at [1257, 253] on span "3 Truck PMD WK3A ([GEOGRAPHIC_DATA])" at bounding box center [1306, 265] width 98 height 22
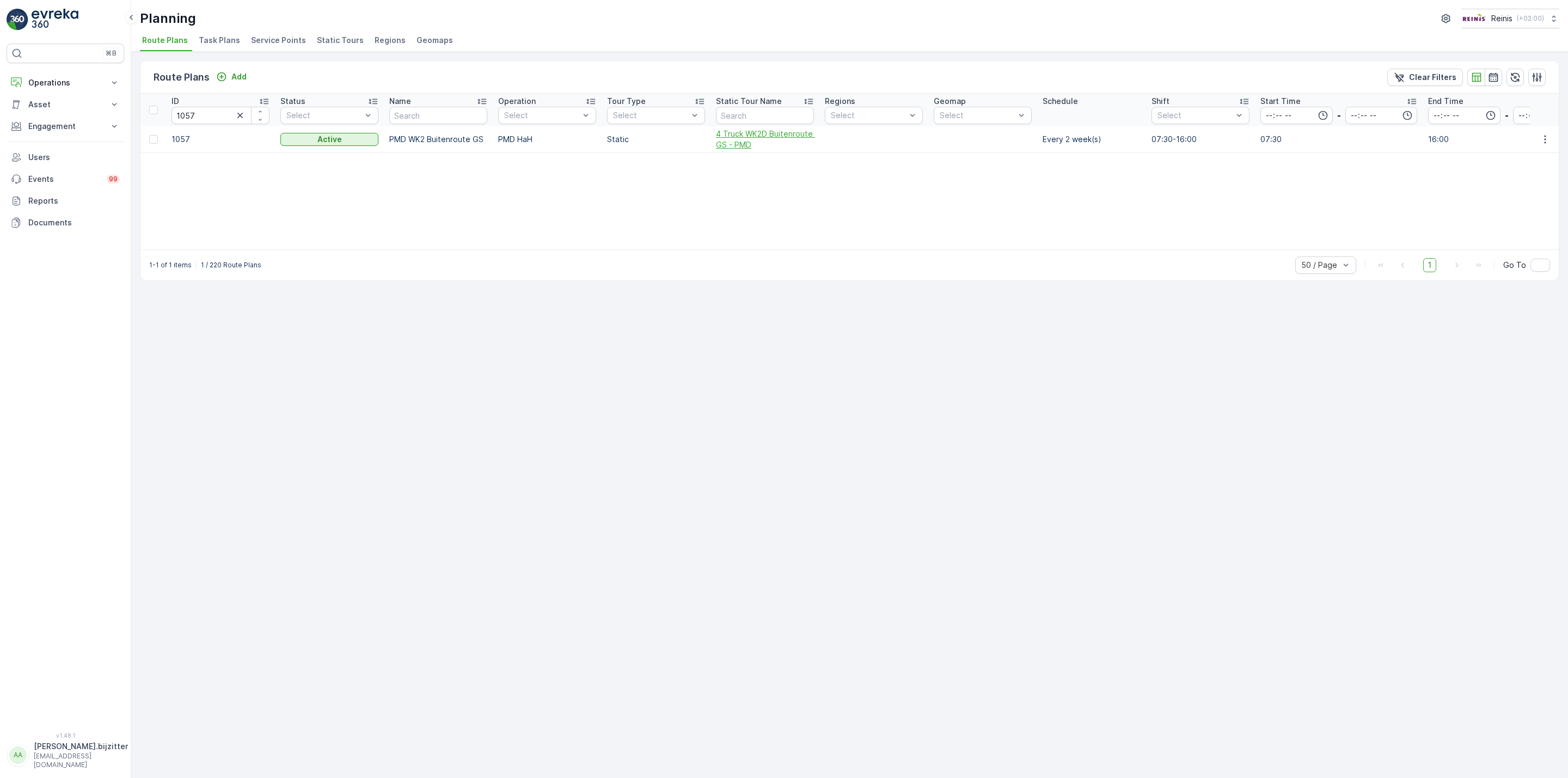
click at [747, 130] on span "4 Truck WK2D Buitenroute GS - PMD" at bounding box center [764, 139] width 98 height 22
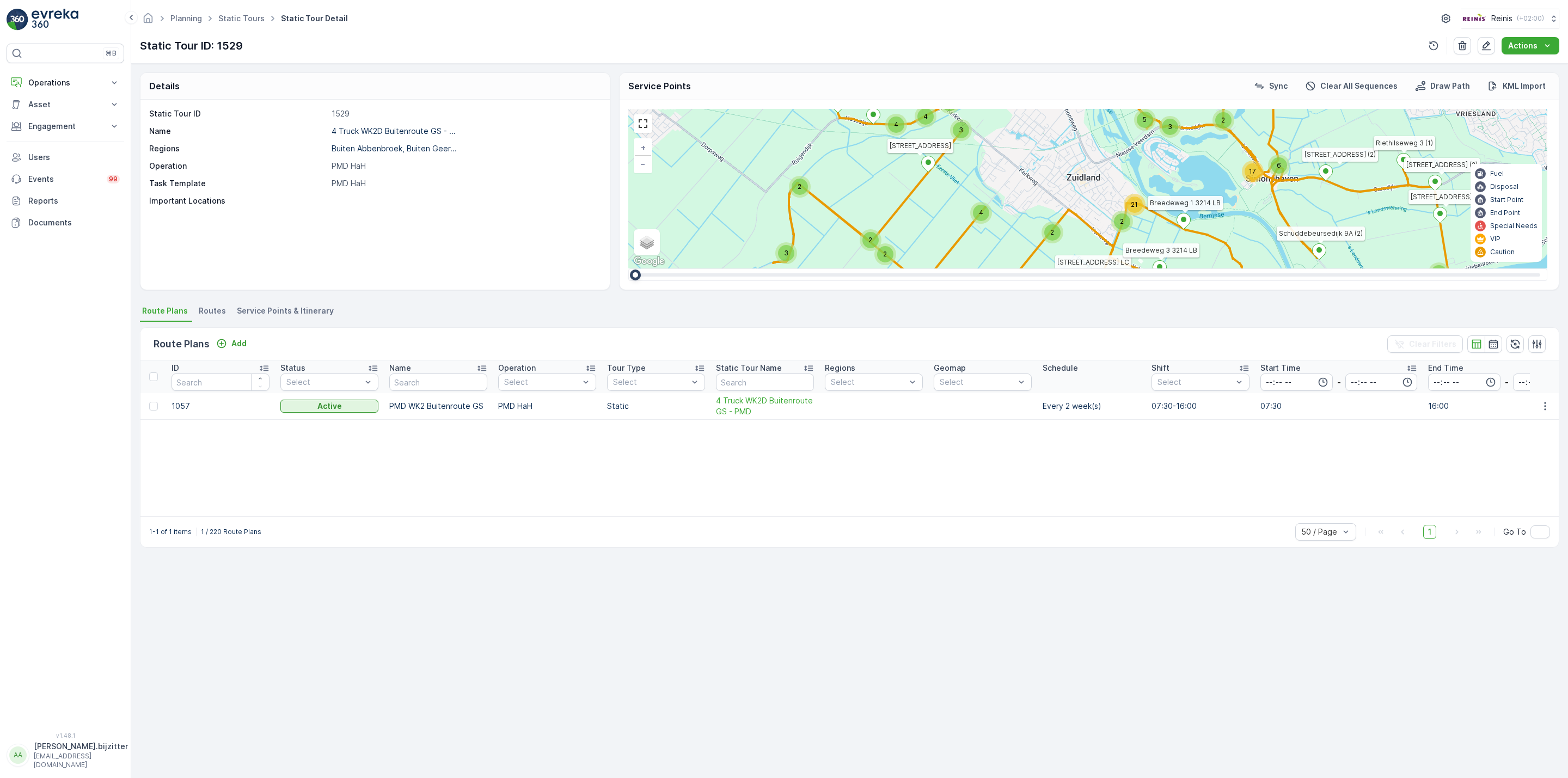
click at [341, 114] on p "1529" at bounding box center [465, 114] width 267 height 11
copy p "1529"
click at [611, 476] on div "ID Status Select Name Operation Select Tour Type Select Static Tour Name Region…" at bounding box center [849, 438] width 1418 height 155
click at [386, 597] on div "Details Static Tour ID 1529 Name 4 Truck WK2D Buitenroute GS - ... Regions Buit…" at bounding box center [849, 421] width 1437 height 714
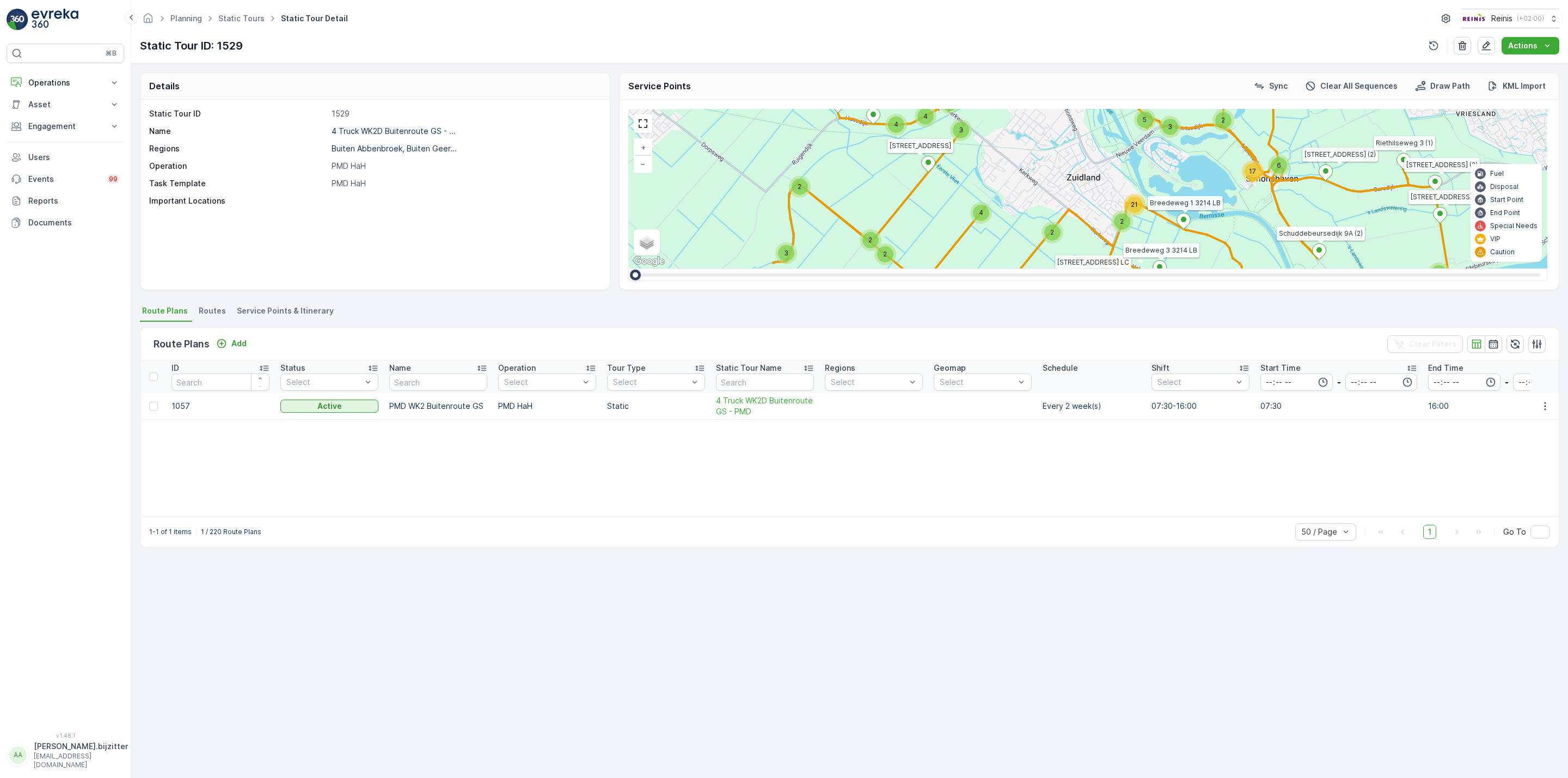
click at [403, 613] on div "Details Static Tour ID 1529 Name 4 Truck WK2D Buitenroute GS - ... Regions Buit…" at bounding box center [849, 421] width 1437 height 714
click at [312, 258] on div "Static Tour ID 1529 Name 4 Truck WK2D Buitenroute GS - ... Regions Buiten Abben…" at bounding box center [374, 194] width 469 height 190
click at [43, 80] on p "Operations" at bounding box center [65, 83] width 74 height 11
click at [32, 131] on p "Routes & Tasks" at bounding box center [56, 132] width 56 height 11
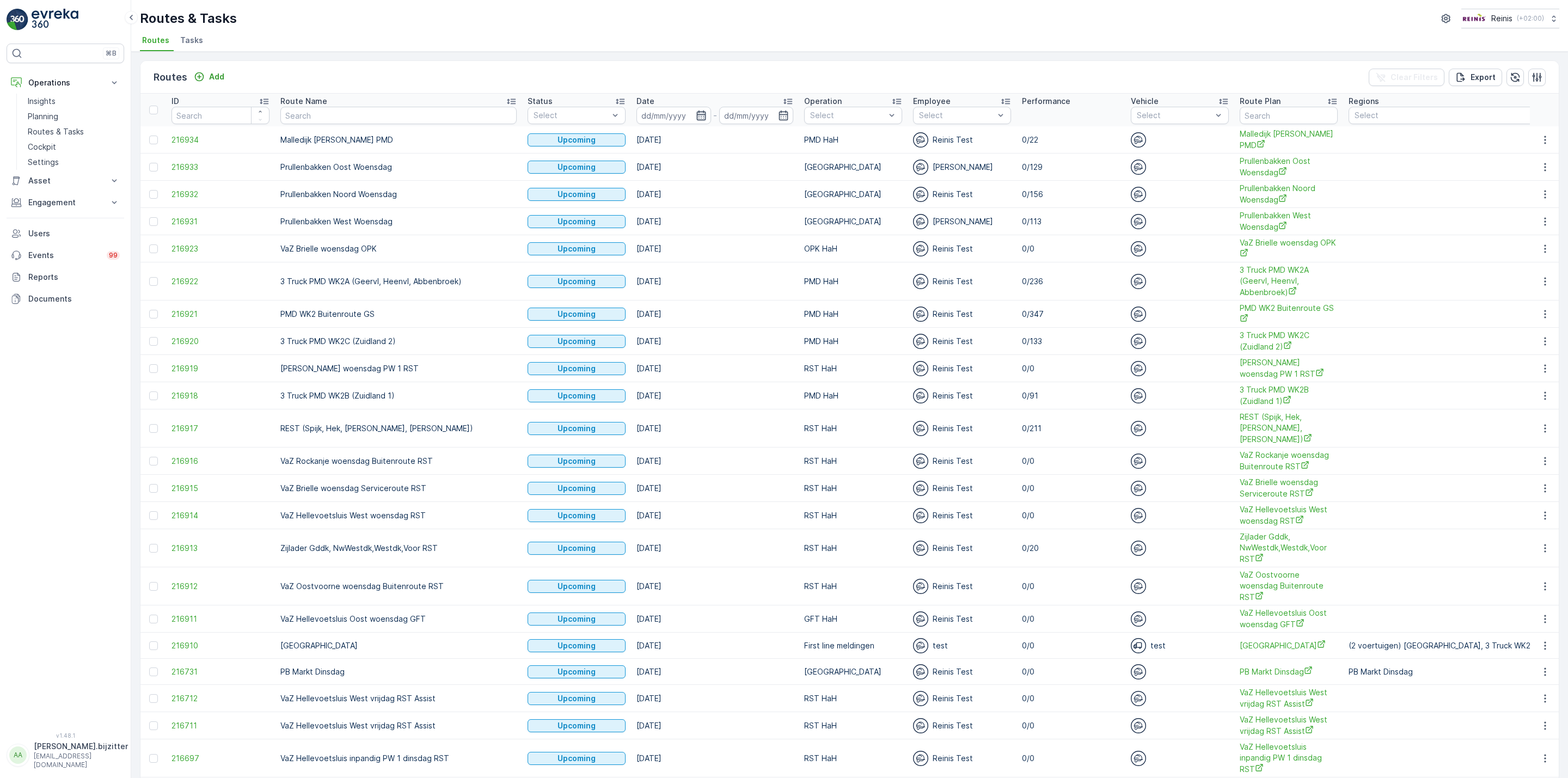
click at [696, 116] on icon "button" at bounding box center [701, 116] width 11 height 11
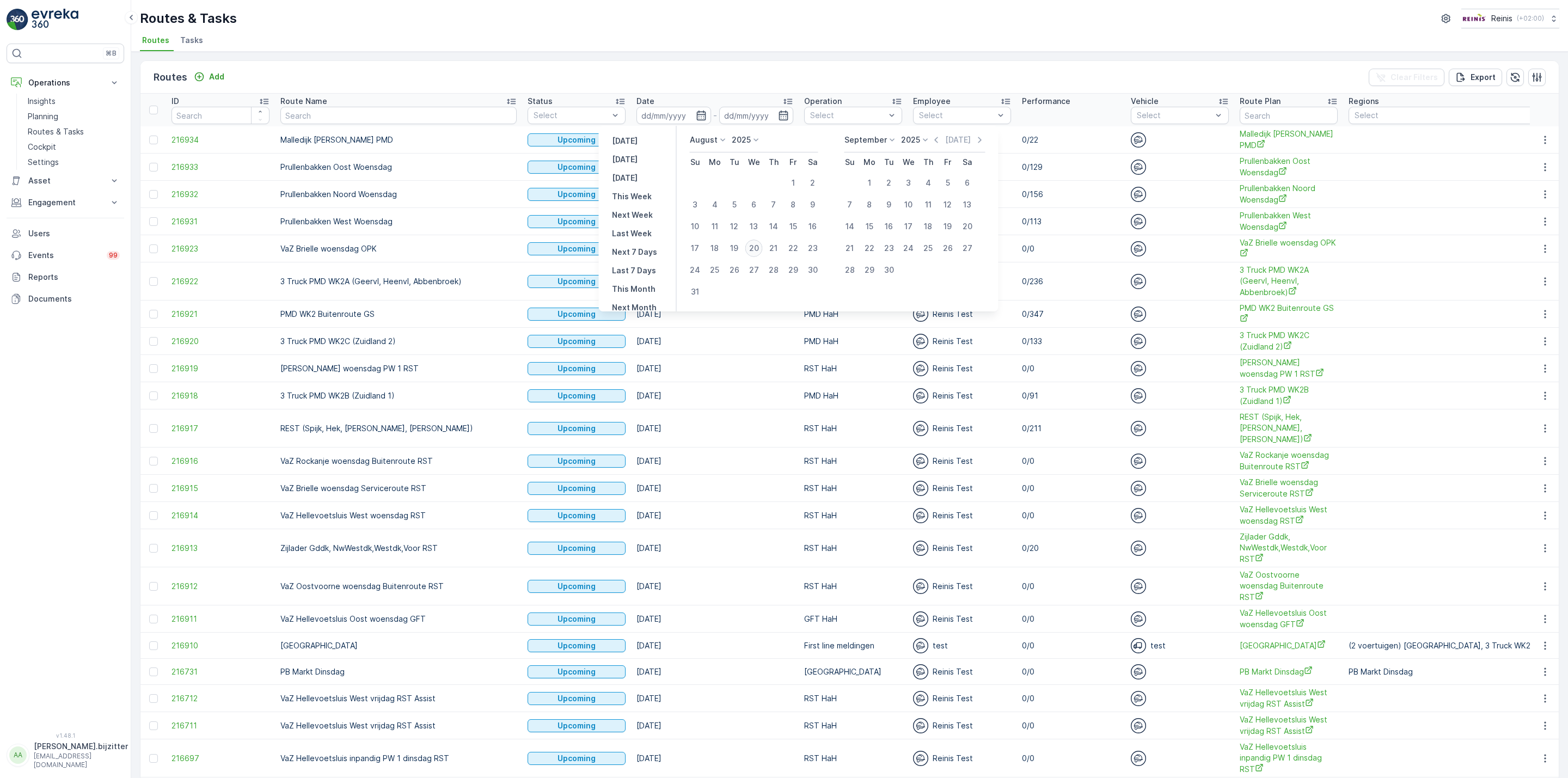
click at [754, 249] on div "20" at bounding box center [754, 249] width 18 height 18
type input "20.08.2025"
click at [754, 249] on div "20" at bounding box center [754, 249] width 18 height 18
type input "20.08.2025"
click at [754, 249] on div "20" at bounding box center [754, 249] width 18 height 18
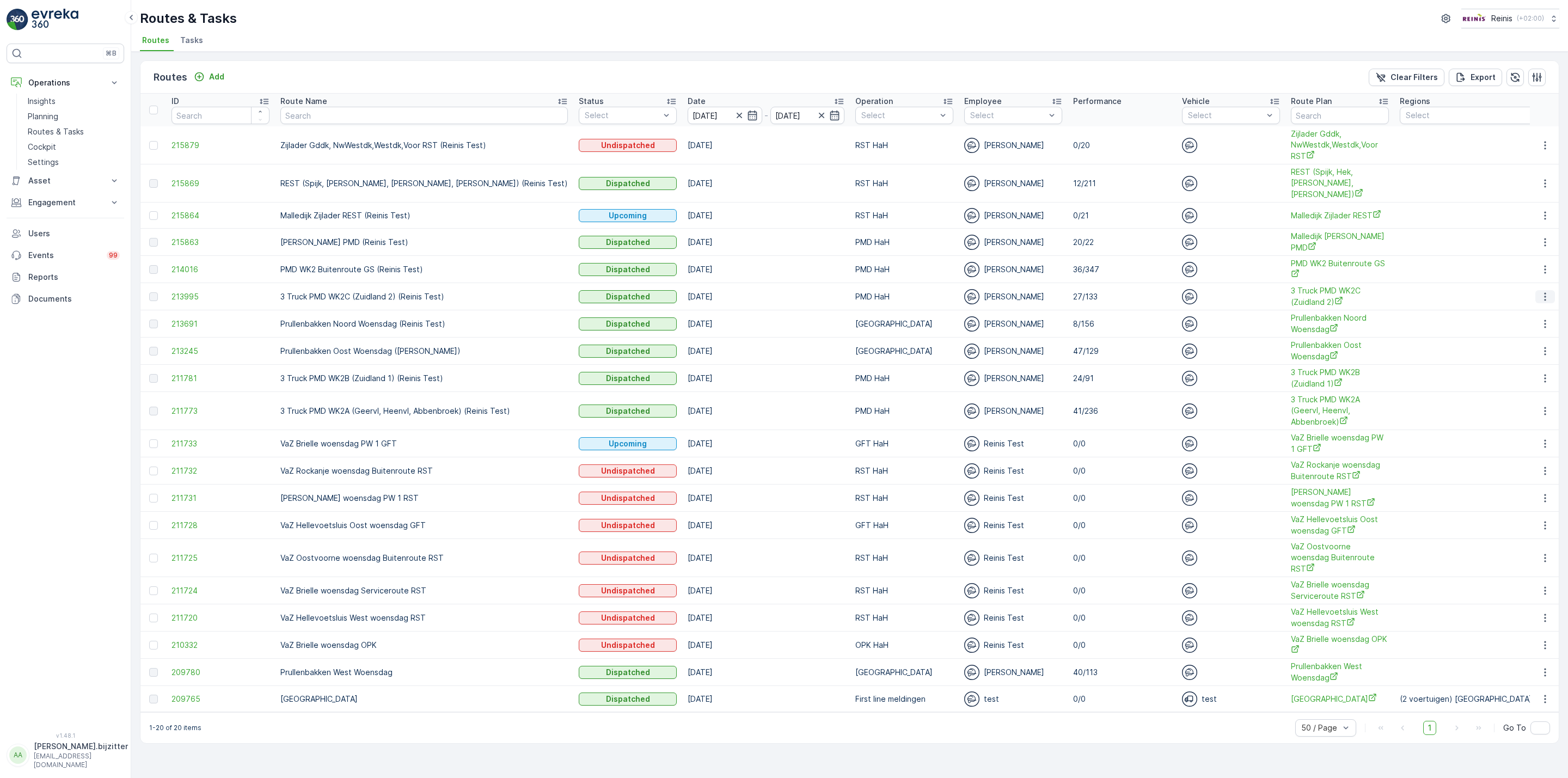
click at [1544, 292] on icon "button" at bounding box center [1545, 297] width 11 height 11
click at [1518, 301] on span "See More Details" at bounding box center [1519, 302] width 63 height 11
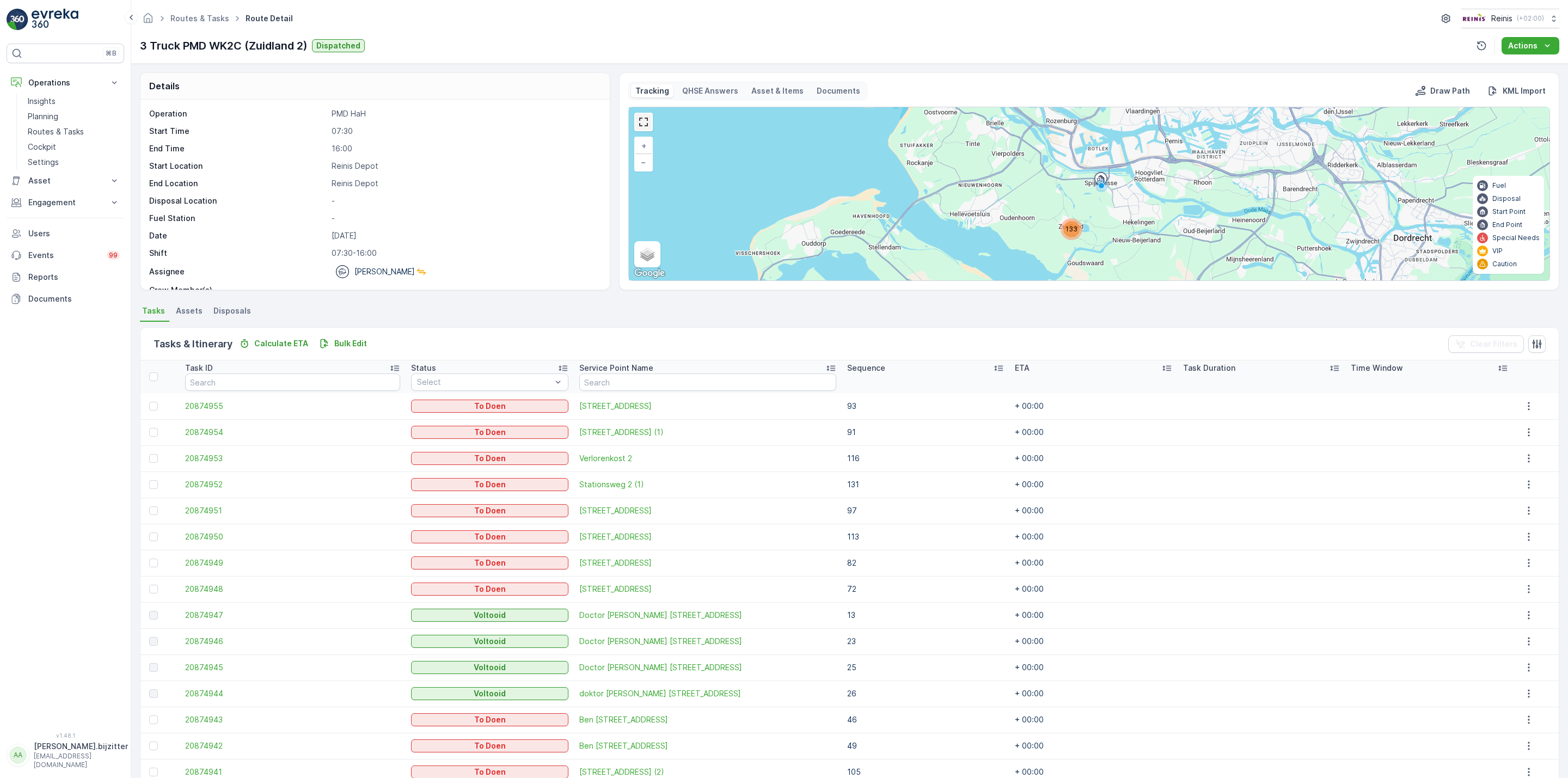
click at [642, 120] on link at bounding box center [643, 122] width 16 height 16
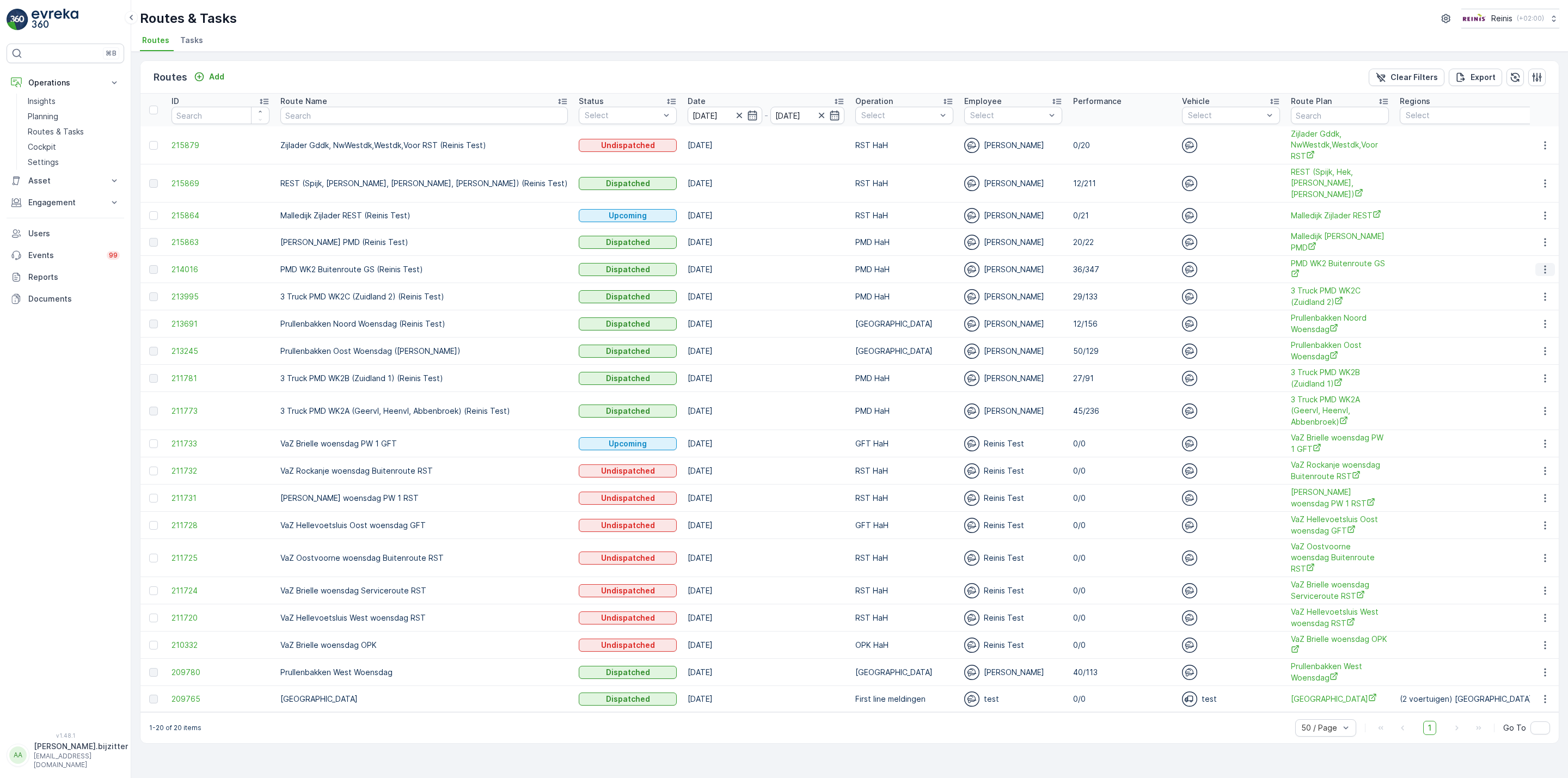
click at [1542, 264] on icon "button" at bounding box center [1545, 269] width 11 height 11
click at [1503, 277] on span "See More Details" at bounding box center [1519, 275] width 63 height 11
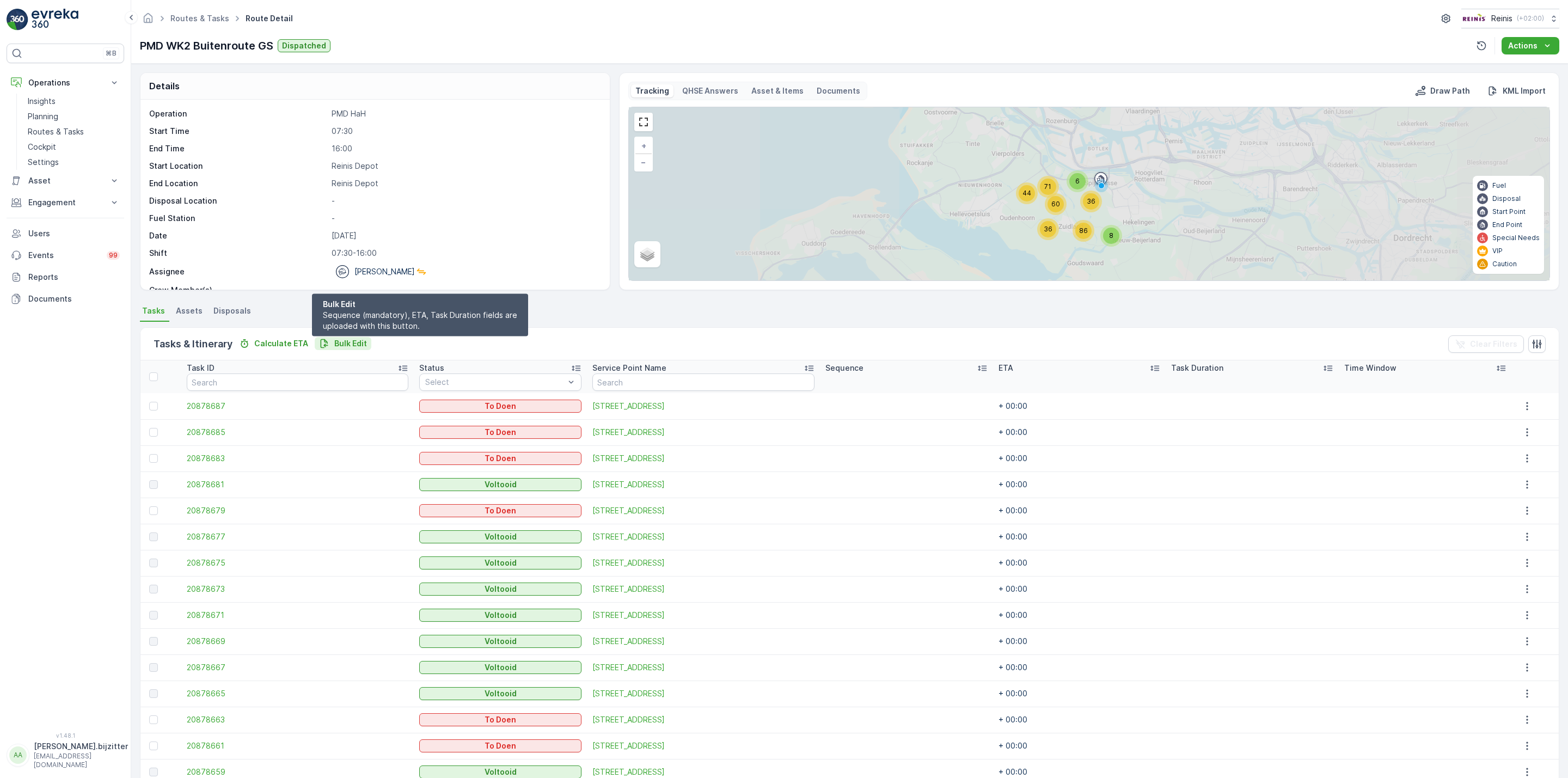
click at [348, 340] on p "Bulk Edit" at bounding box center [350, 344] width 33 height 11
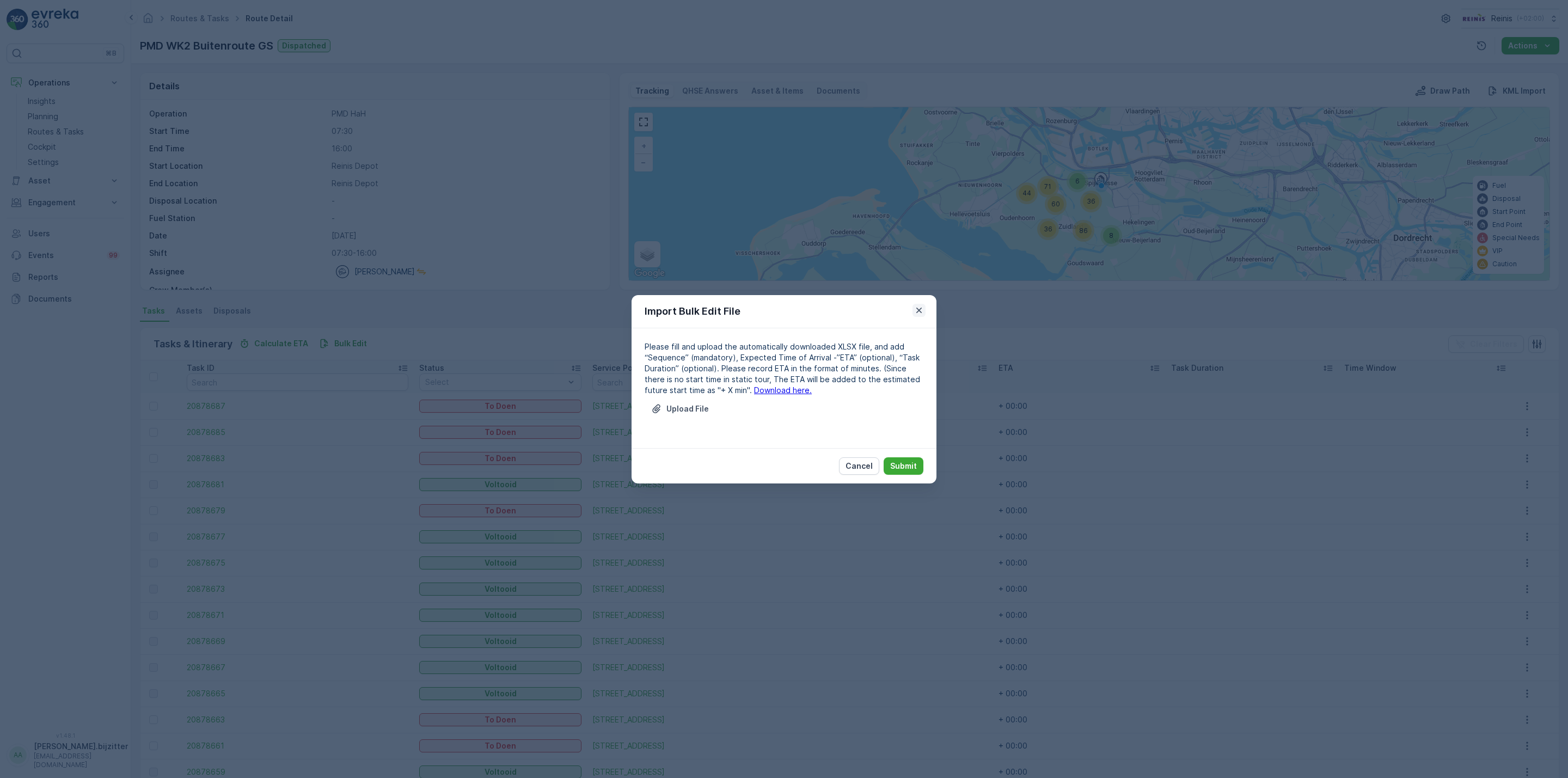
click at [917, 308] on icon "button" at bounding box center [919, 309] width 6 height 6
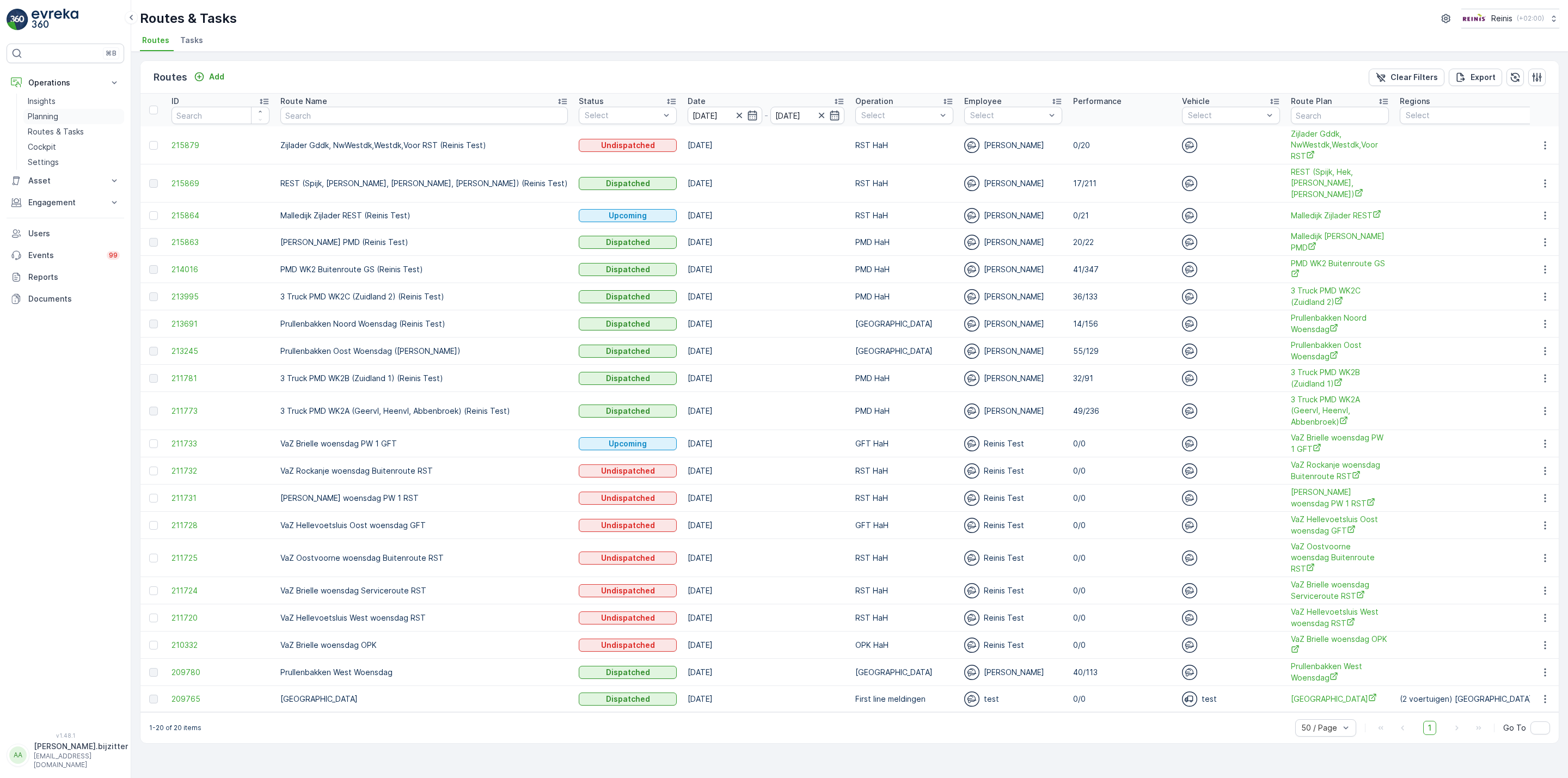
click at [47, 115] on p "Planning" at bounding box center [43, 116] width 30 height 11
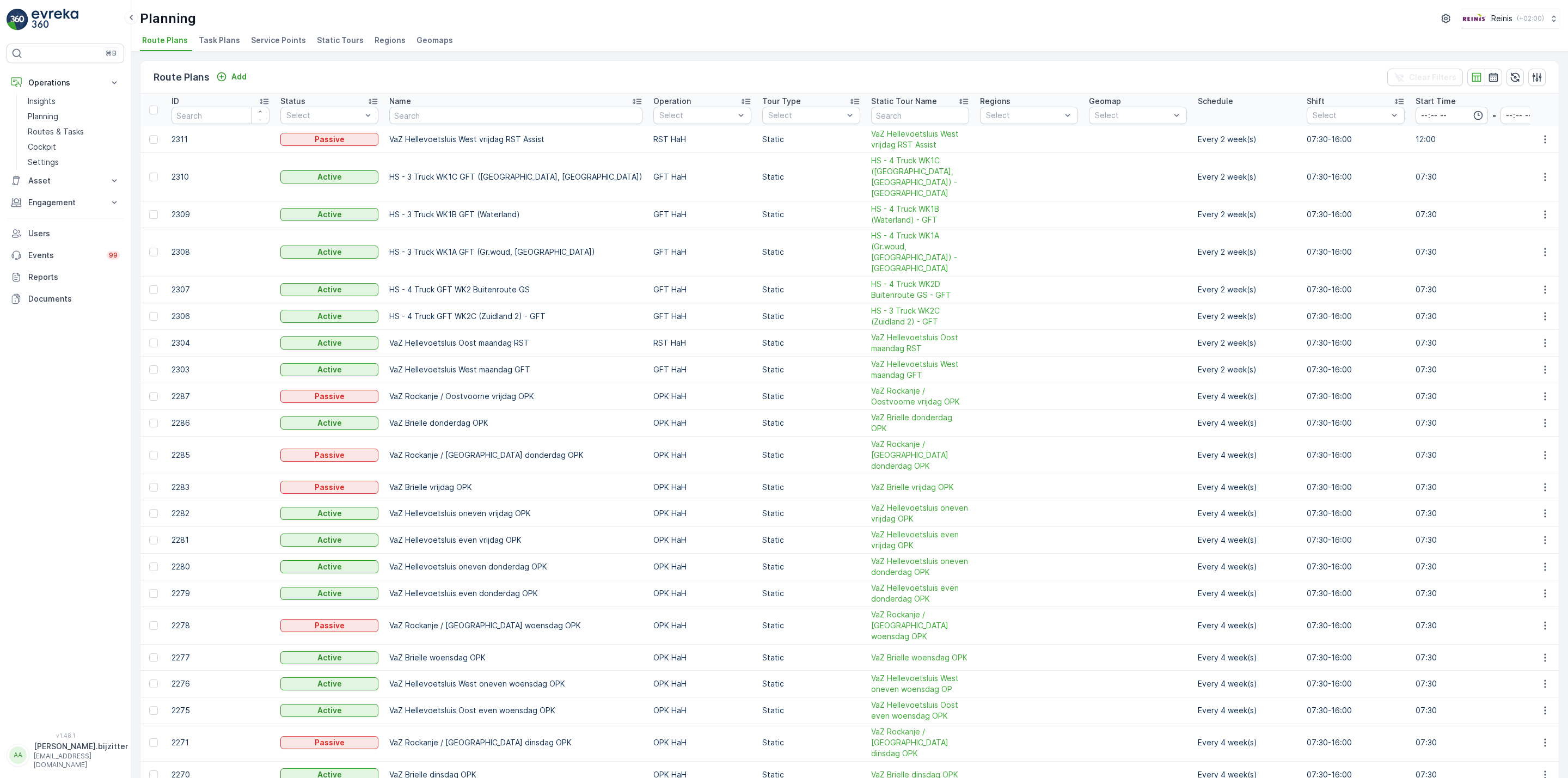
click at [343, 37] on span "Static Tours" at bounding box center [340, 41] width 47 height 11
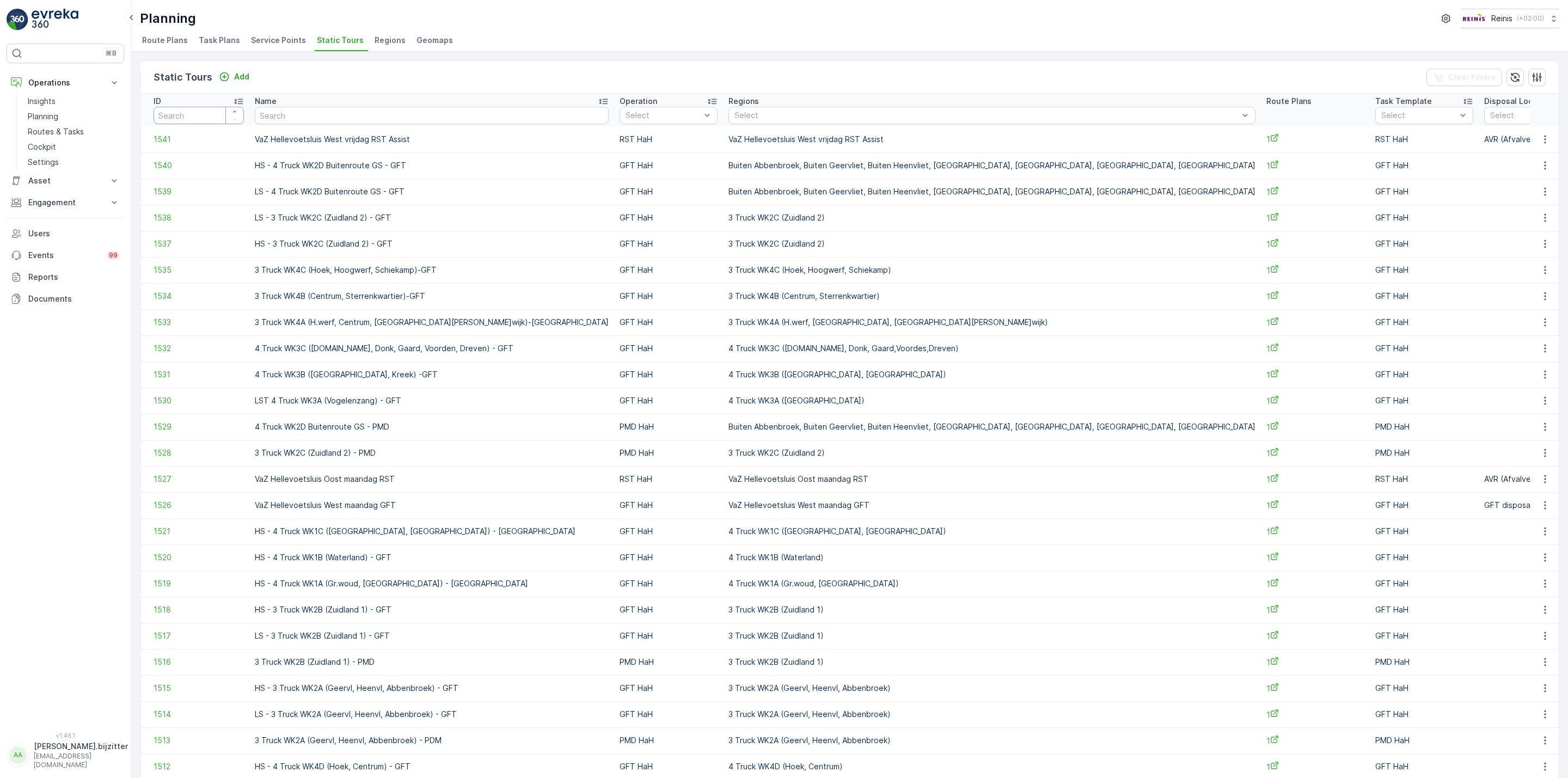
click at [205, 118] on input "number" at bounding box center [198, 116] width 90 height 18
type input "402"
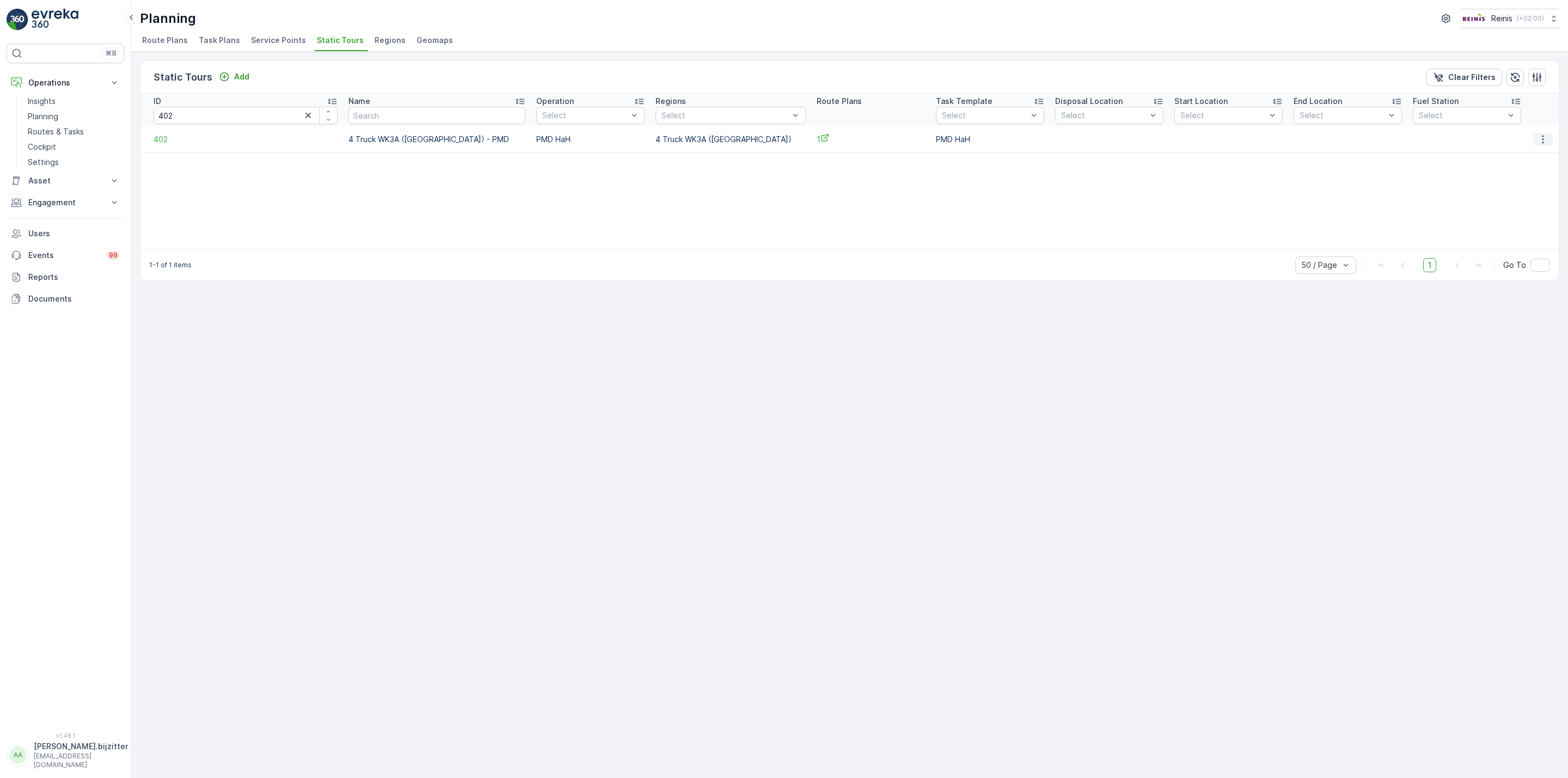
click at [1535, 141] on button "button" at bounding box center [1543, 139] width 20 height 13
click at [1520, 154] on span "See More Details" at bounding box center [1525, 156] width 63 height 11
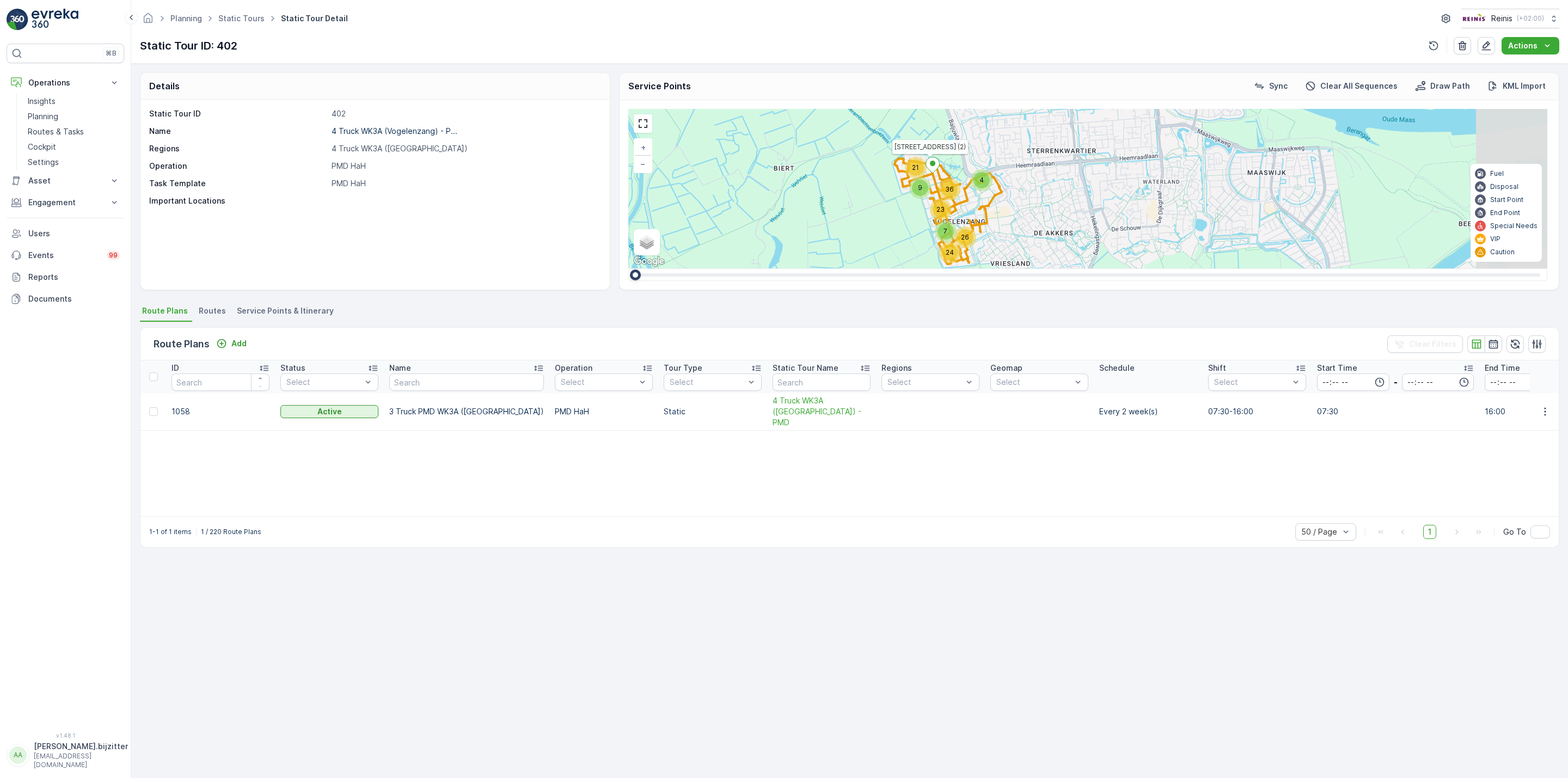
drag, startPoint x: 1013, startPoint y: 219, endPoint x: 859, endPoint y: 242, distance: 155.7
click at [859, 242] on div "7 24 26 21 23 4 9 36 Voorweg 3 Ouverturelaan 58-60 (2) + − Satellite Roadmap Te…" at bounding box center [1087, 189] width 919 height 159
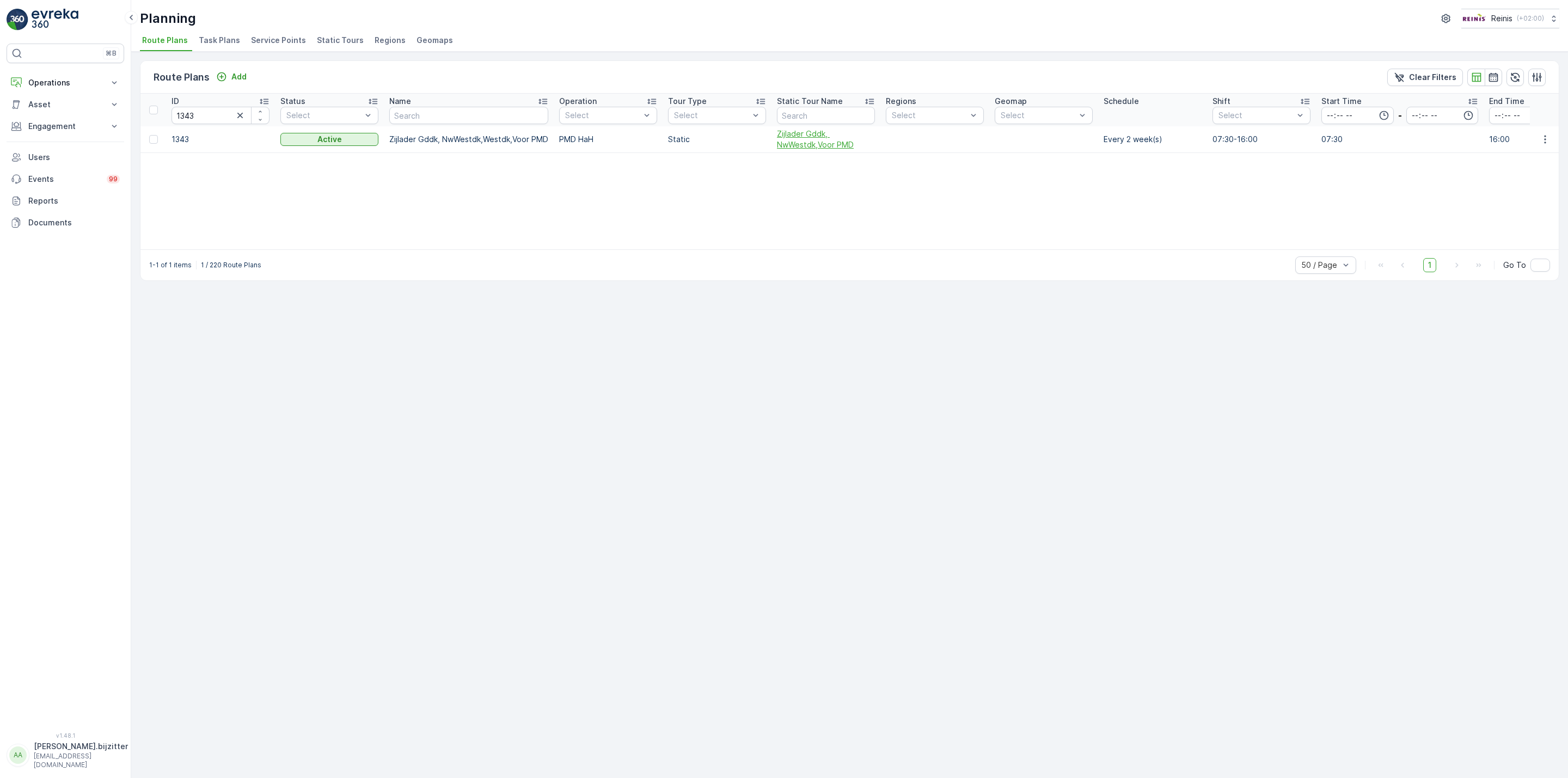
click at [807, 144] on span "Zijlader Gddk, NwWestdk,Voor PMD" at bounding box center [825, 139] width 98 height 22
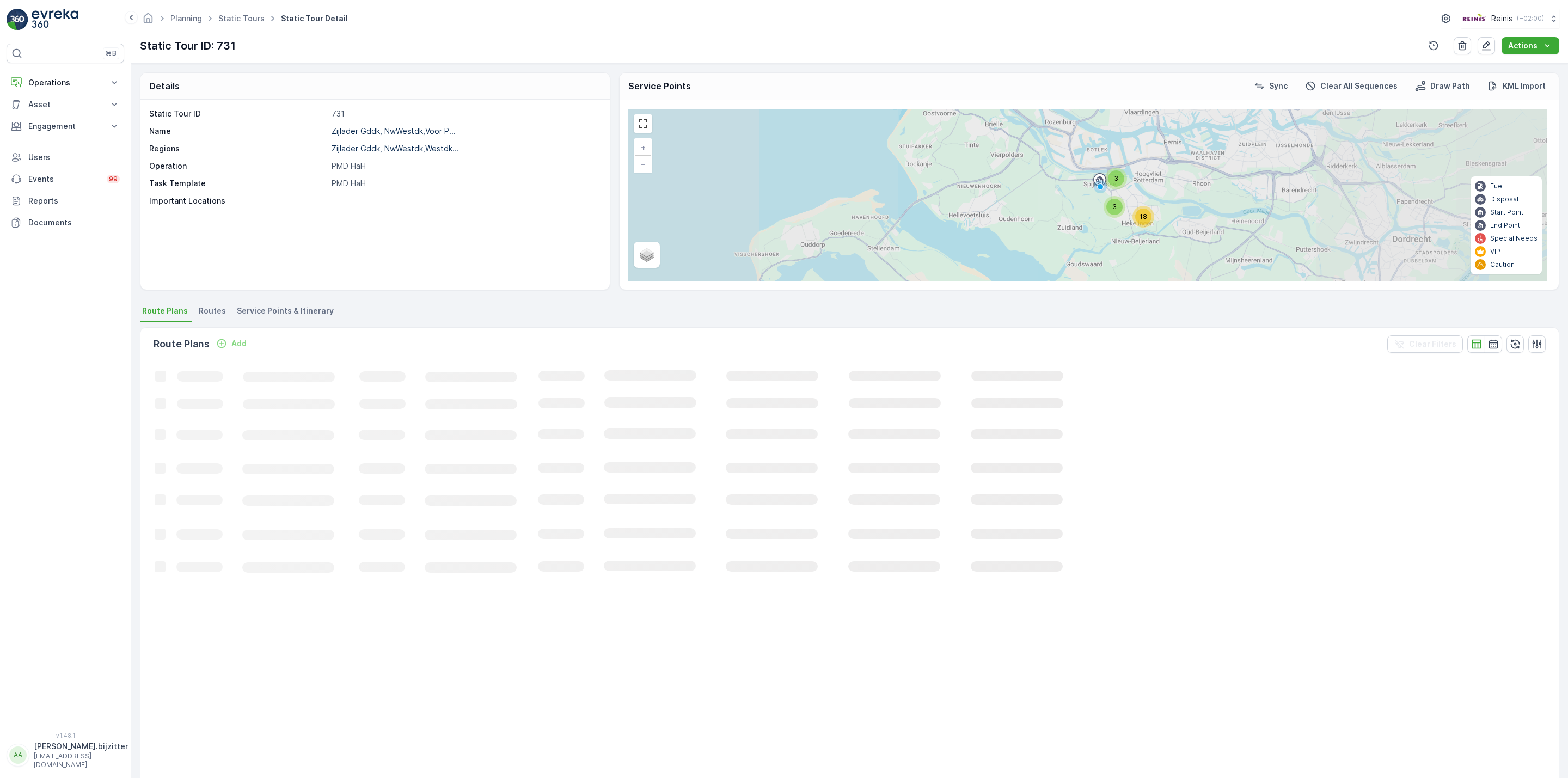
click at [340, 116] on p "731" at bounding box center [465, 114] width 267 height 11
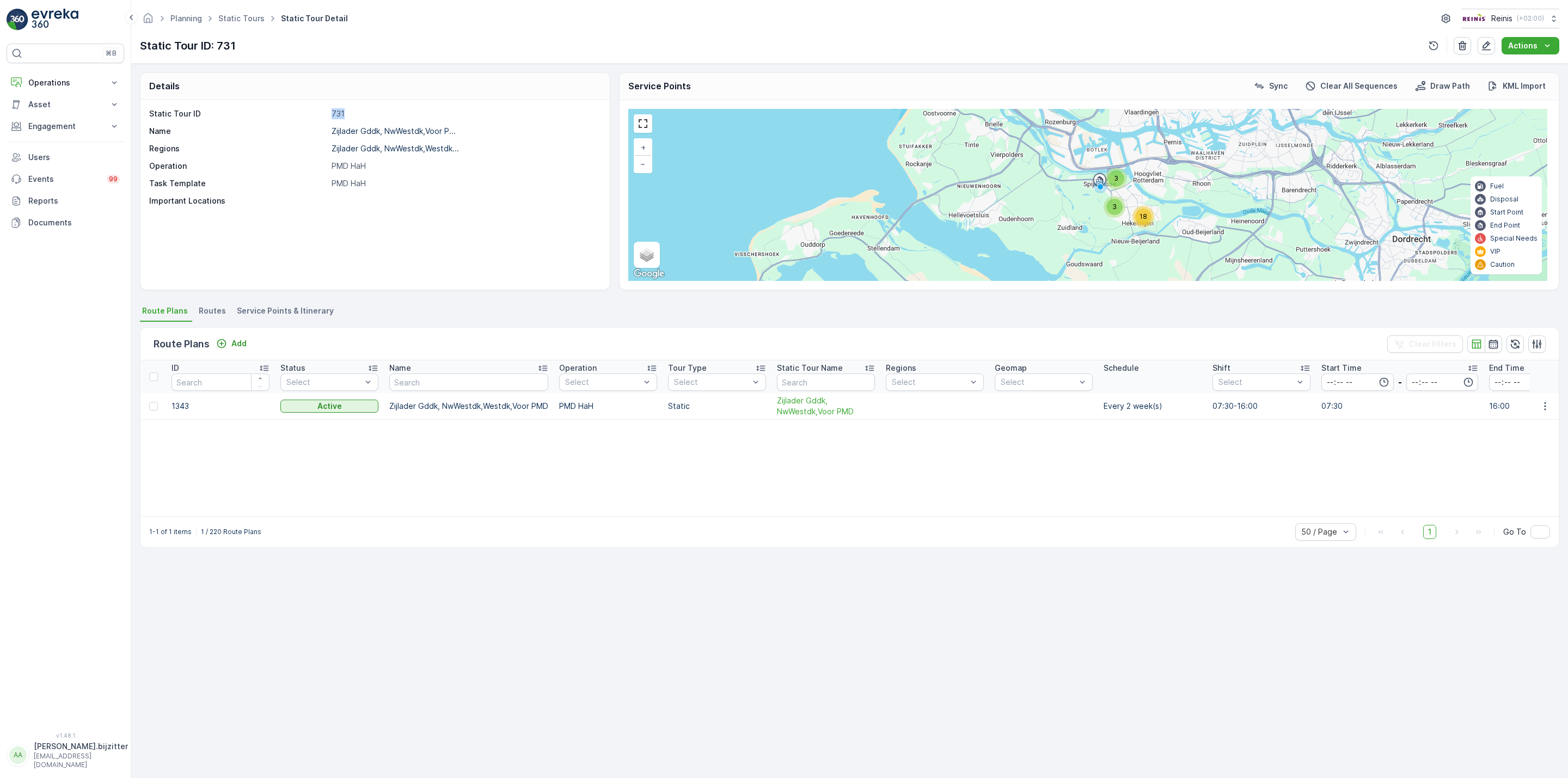
copy p "731"
click at [379, 132] on p "Zijlader Gddk, NwWestdk,Voor P..." at bounding box center [394, 132] width 124 height 10
click at [790, 403] on span "Zijlader Gddk, NwWestdk,Voor PMD" at bounding box center [825, 406] width 98 height 22
click at [799, 406] on span "Zijlader Gddk, NwWestdk,Voor PMD" at bounding box center [825, 406] width 98 height 22
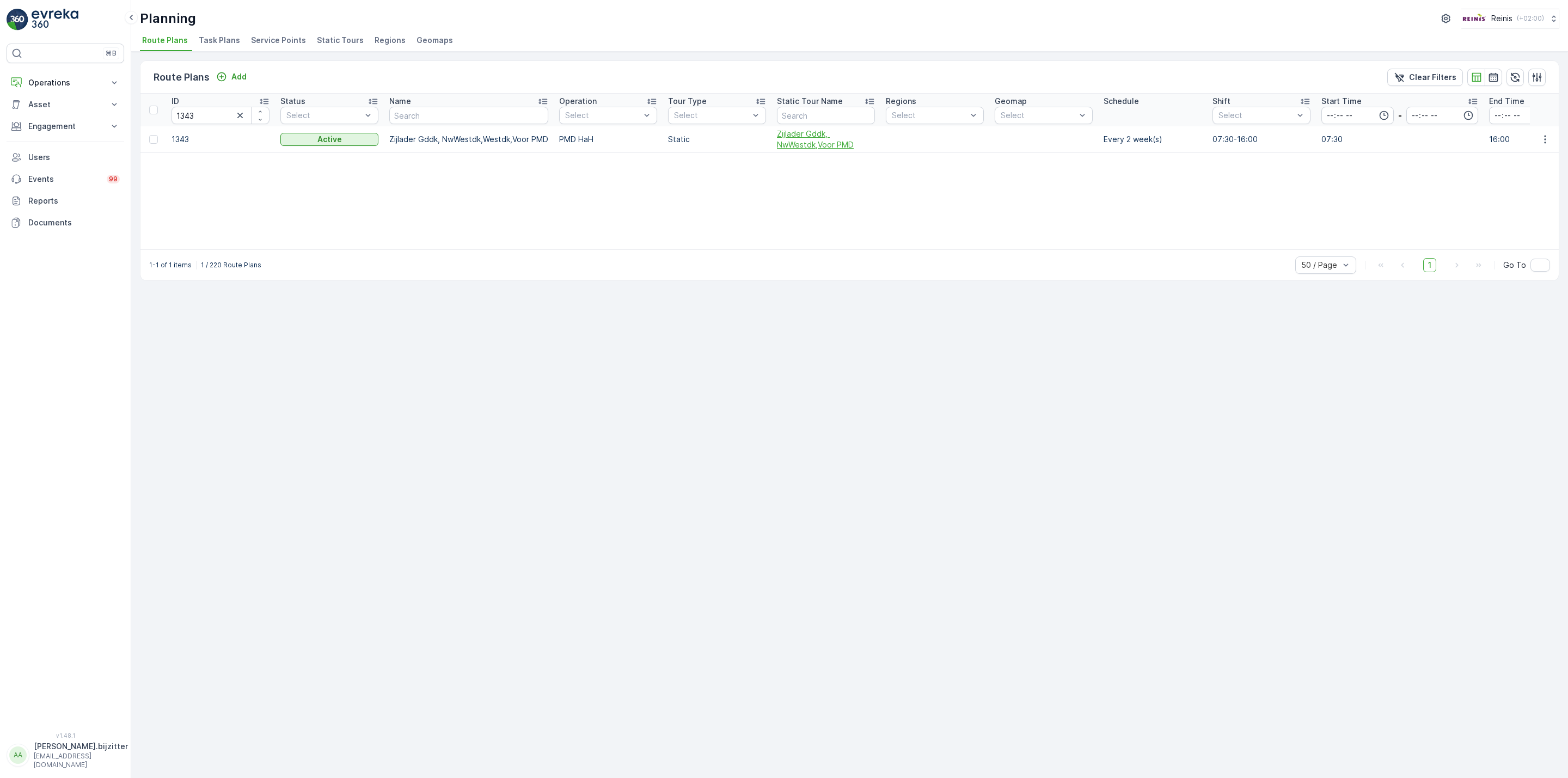
click at [787, 137] on span "Zijlader Gddk, NwWestdk,Voor PMD" at bounding box center [825, 139] width 98 height 22
click at [241, 116] on icon "button" at bounding box center [240, 116] width 11 height 11
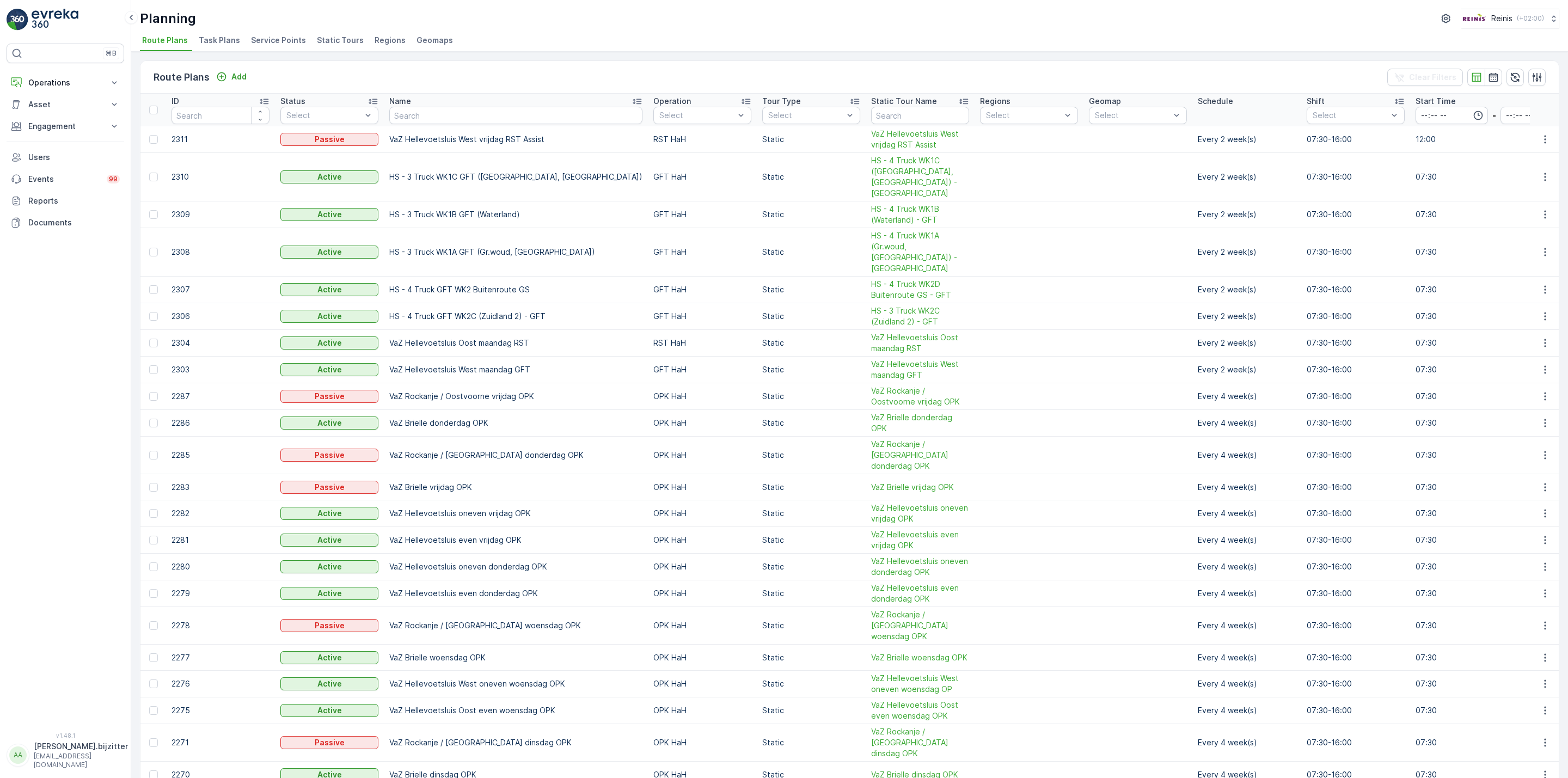
click at [201, 115] on input "number" at bounding box center [220, 116] width 98 height 18
type input "236"
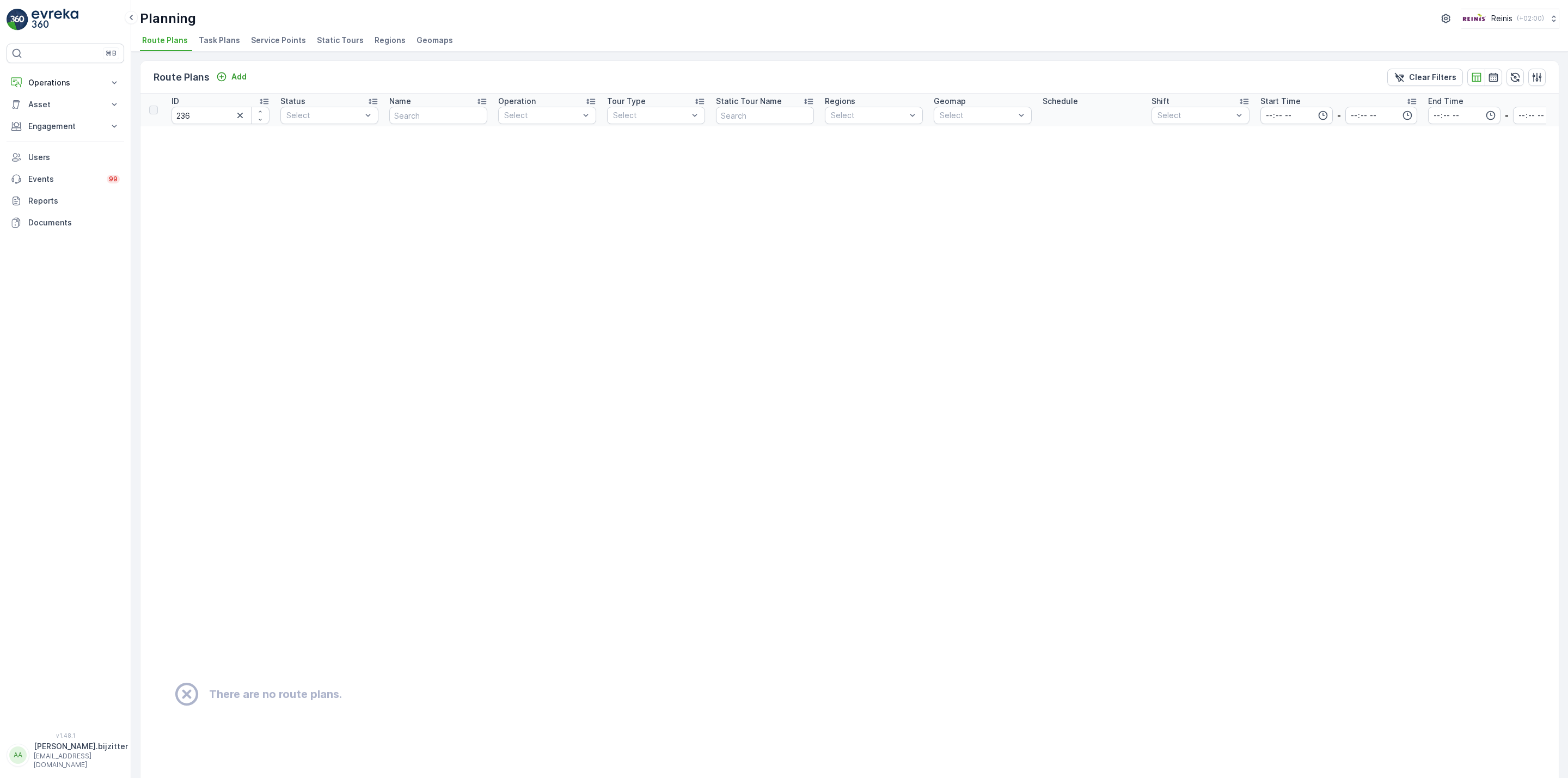
click at [335, 38] on span "Static Tours" at bounding box center [340, 41] width 47 height 11
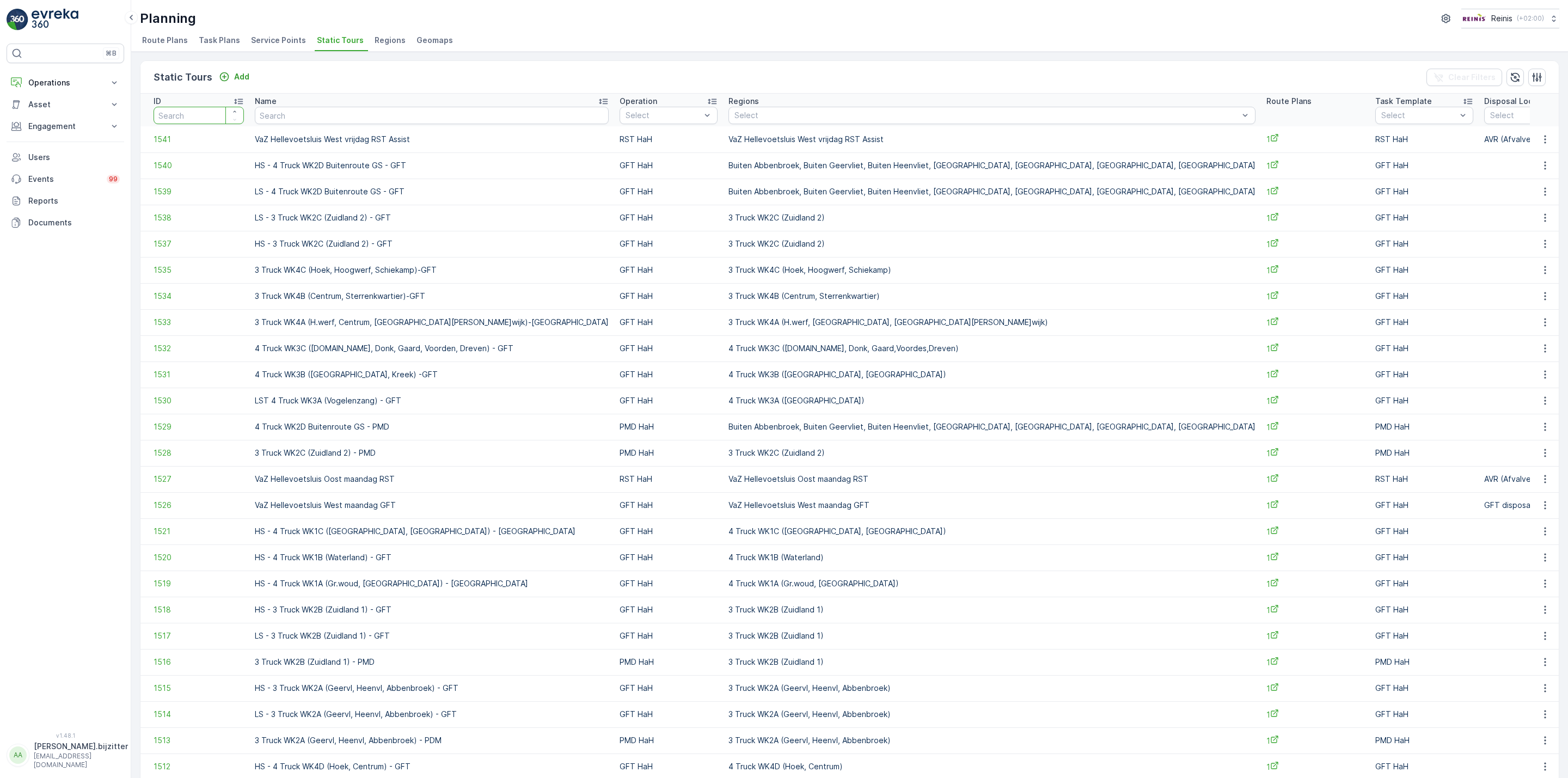
click at [185, 120] on input "number" at bounding box center [198, 116] width 90 height 18
type input "236"
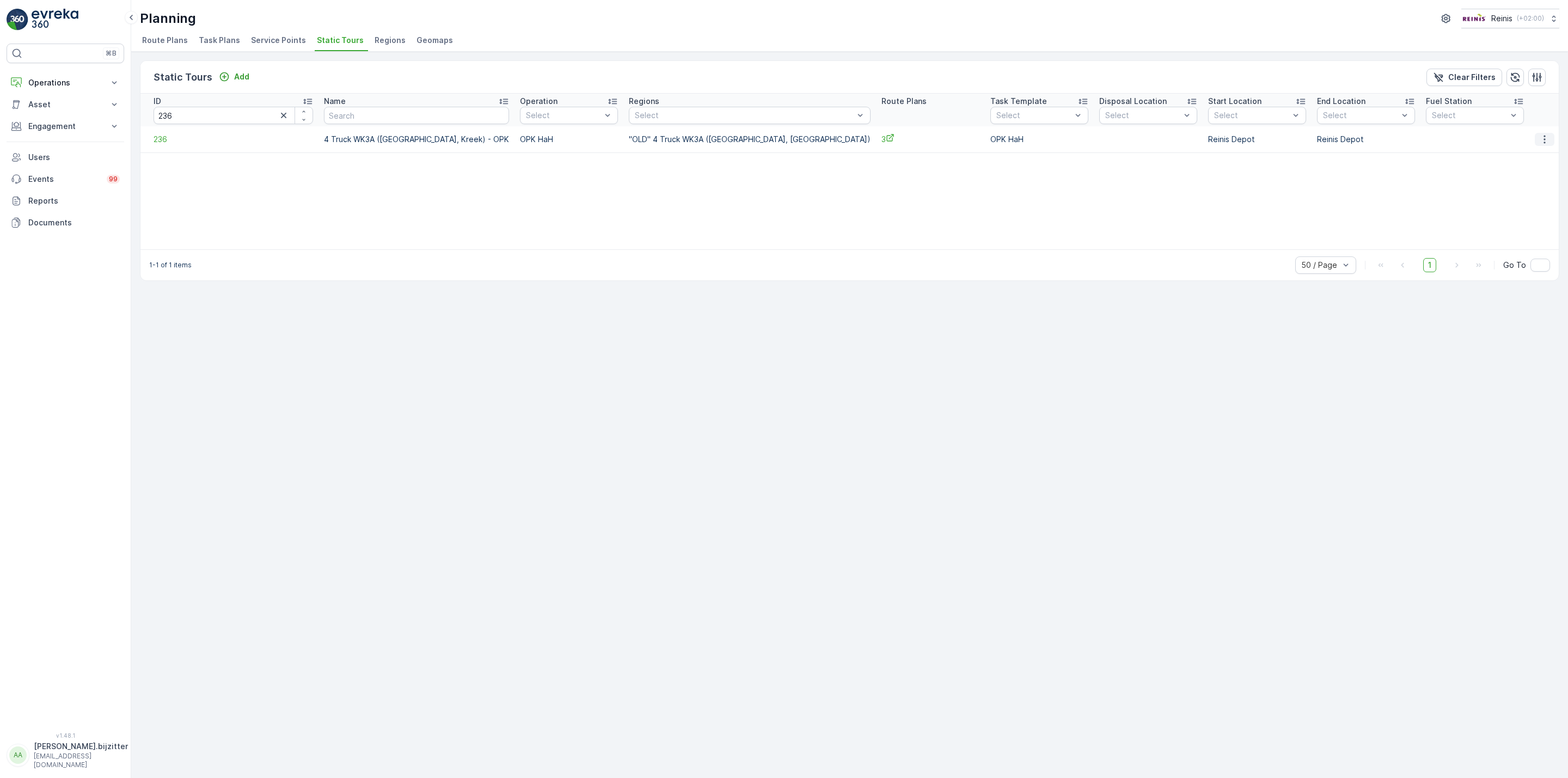
click at [1540, 139] on icon "button" at bounding box center [1544, 139] width 11 height 11
click at [1506, 159] on span "See More Details" at bounding box center [1525, 156] width 63 height 11
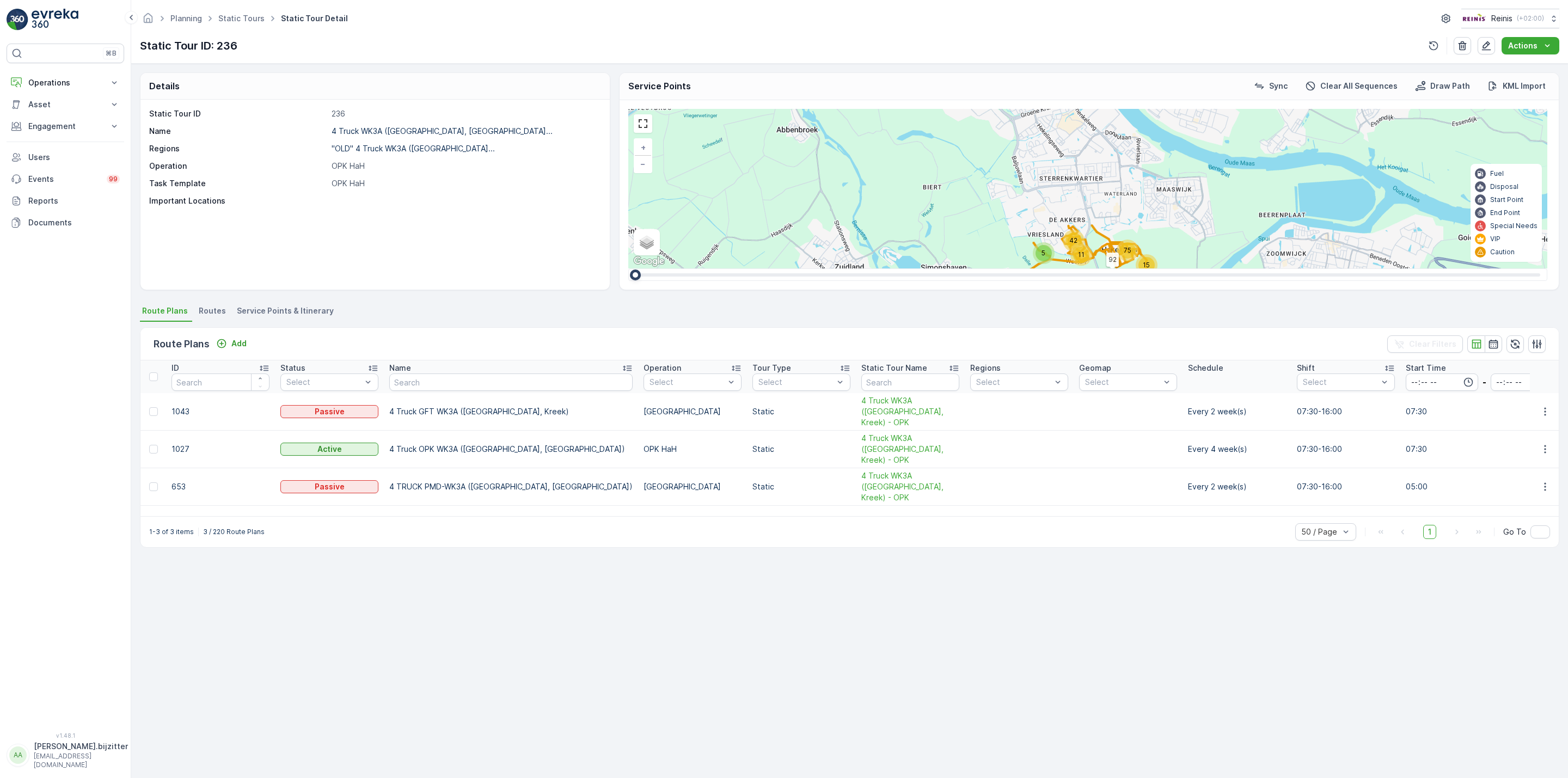
drag, startPoint x: 913, startPoint y: 175, endPoint x: 913, endPoint y: 257, distance: 82.0
click at [913, 257] on div "2 5 11 42 15 75 92 + − Satellite Roadmap Terrain Hybrid Leaflet Keyboard shortc…" at bounding box center [1087, 189] width 919 height 159
click at [482, 662] on div "Details Static Tour ID 236 Name 4 Truck WK3A (Hekelingen, Kree... Regions "OLD"…" at bounding box center [849, 421] width 1437 height 714
click at [309, 238] on div "Static Tour ID 236 Name 4 Truck WK3A (Hekelingen, Kree... Regions "OLD" 4 Truck…" at bounding box center [374, 194] width 469 height 190
click at [265, 227] on div "Static Tour ID 236 Name 4 Truck WK3A (Hekelingen, Kree... Regions "OLD" 4 Truck…" at bounding box center [374, 194] width 469 height 190
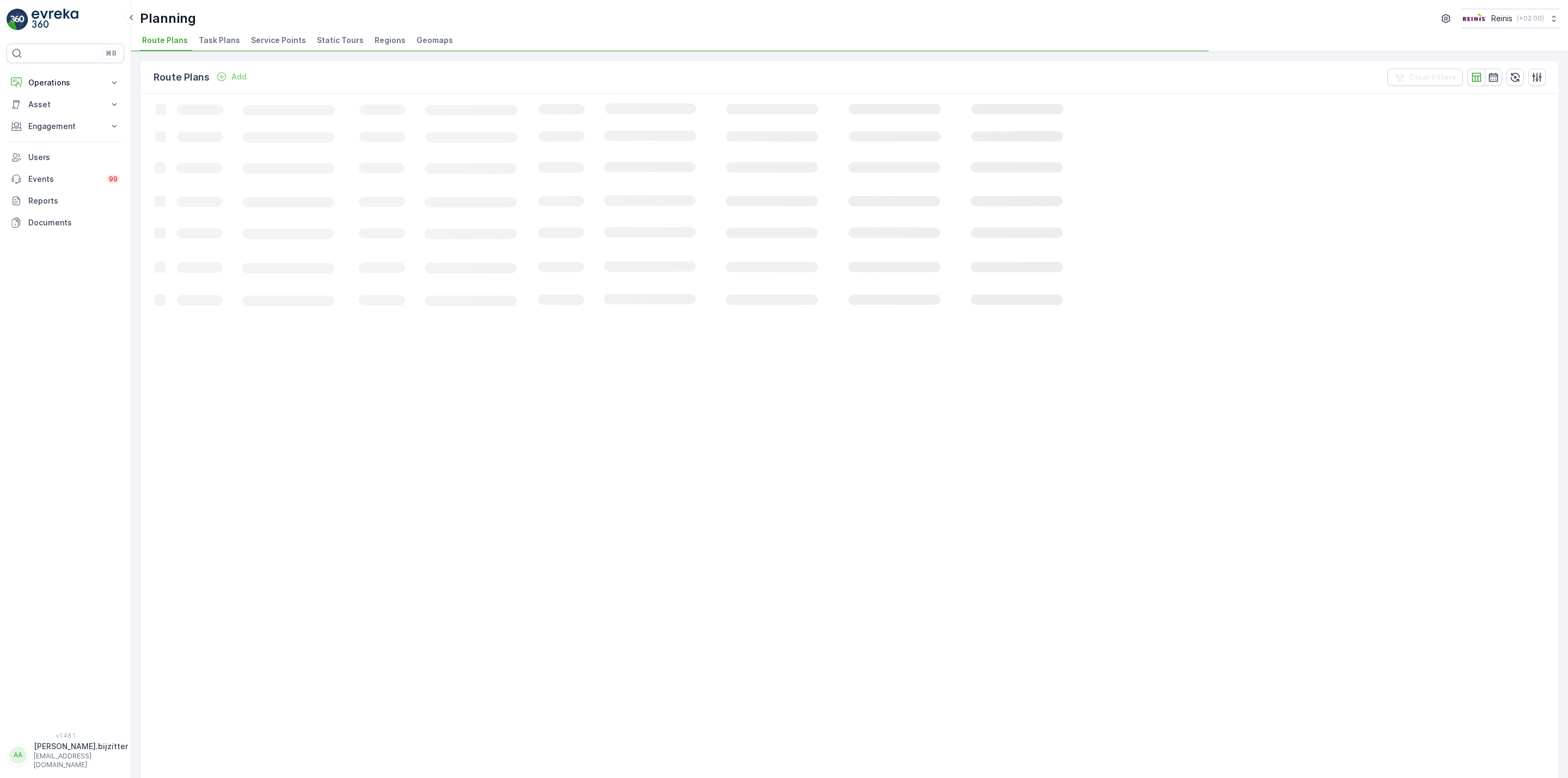
click at [339, 41] on span "Static Tours" at bounding box center [340, 41] width 47 height 11
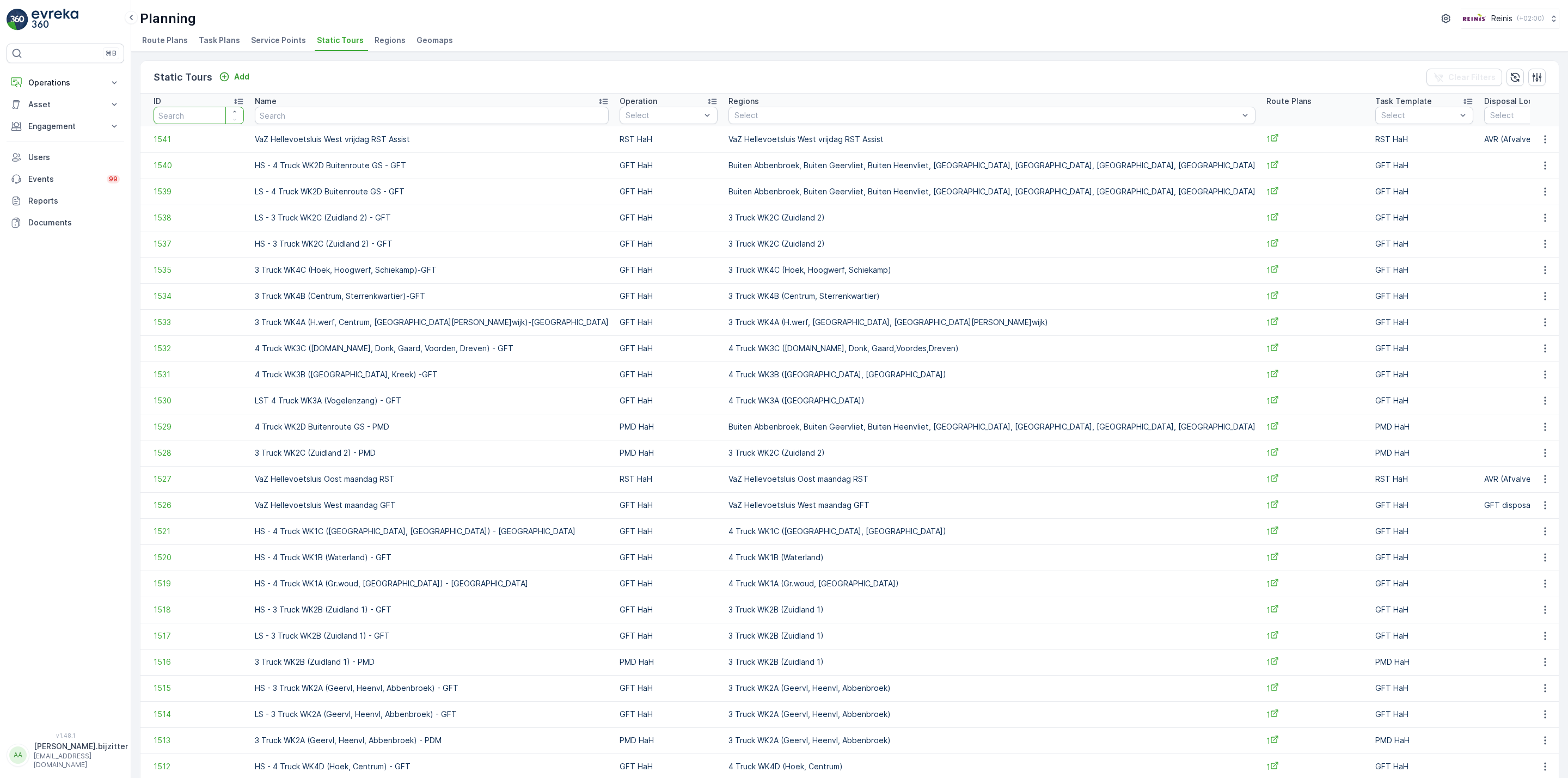
click at [205, 116] on input "number" at bounding box center [198, 116] width 90 height 18
type input "1530"
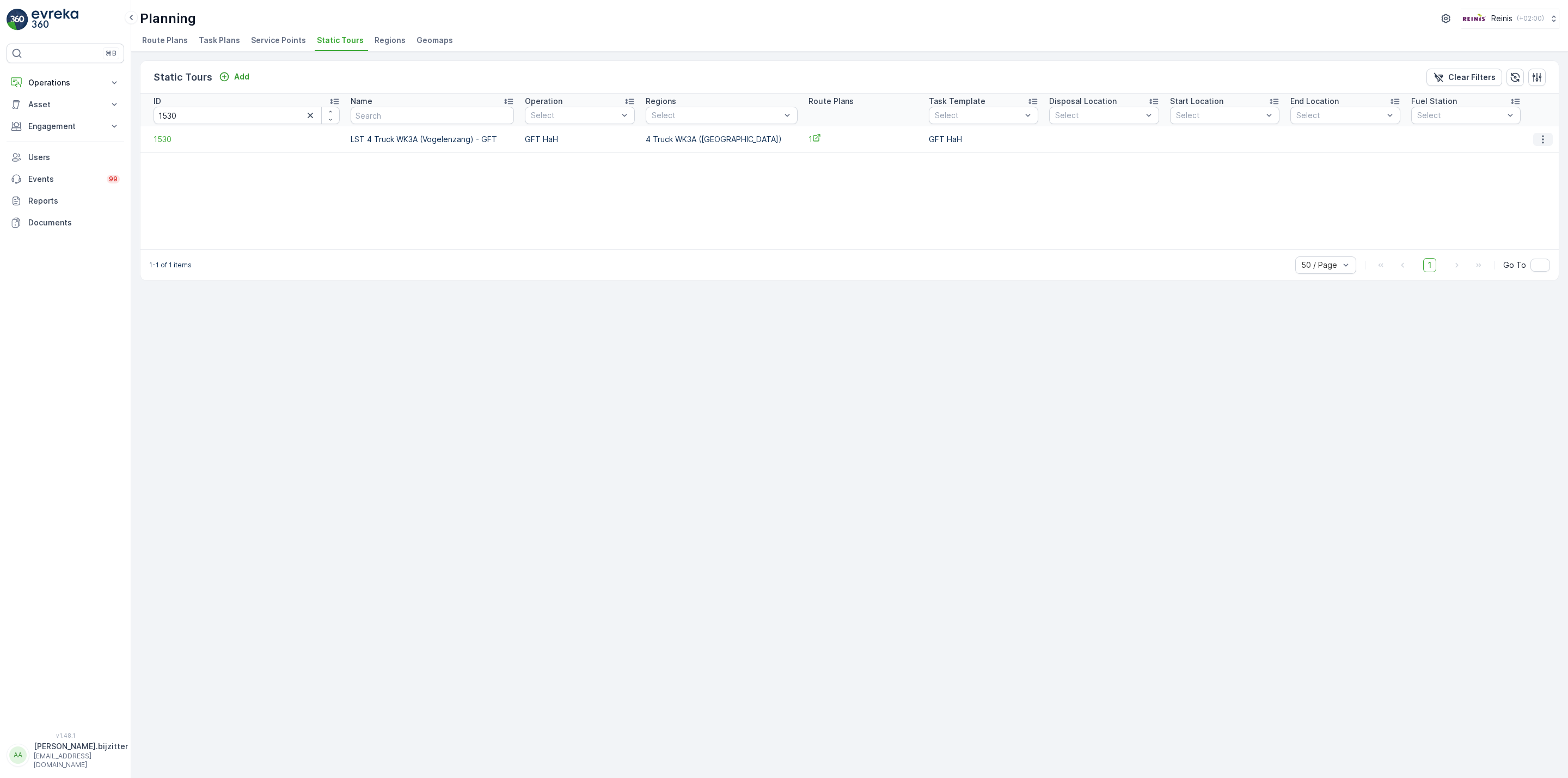
click at [1539, 139] on icon "button" at bounding box center [1543, 139] width 11 height 11
click at [1521, 155] on span "See More Details" at bounding box center [1525, 156] width 63 height 11
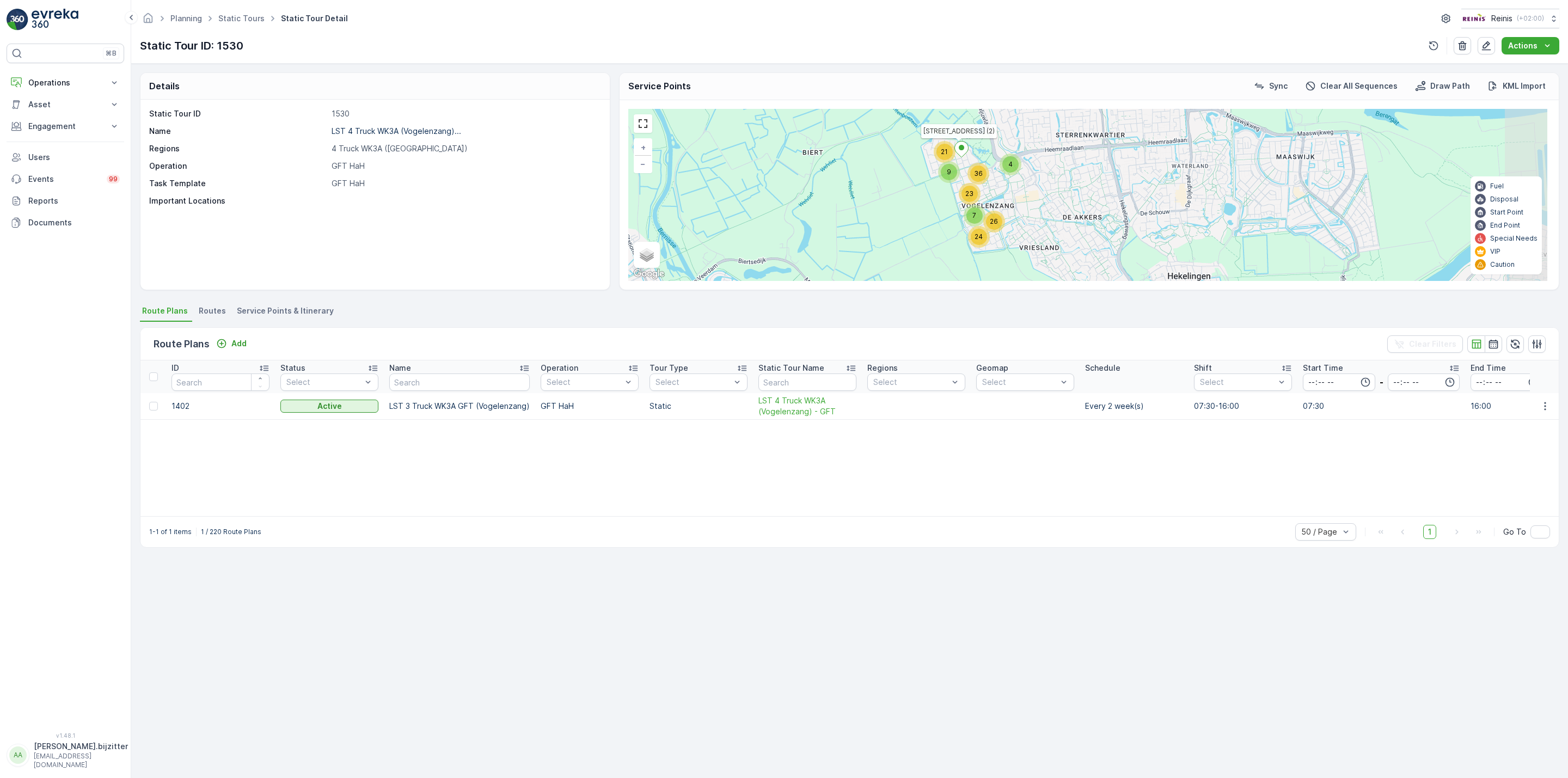
drag, startPoint x: 1104, startPoint y: 206, endPoint x: 879, endPoint y: 281, distance: 237.2
click at [879, 281] on div "7 24 26 21 23 4 [GEOGRAPHIC_DATA] (2) + − Satellite Roadmap Terrain Hybrid Leaf…" at bounding box center [1087, 195] width 919 height 172
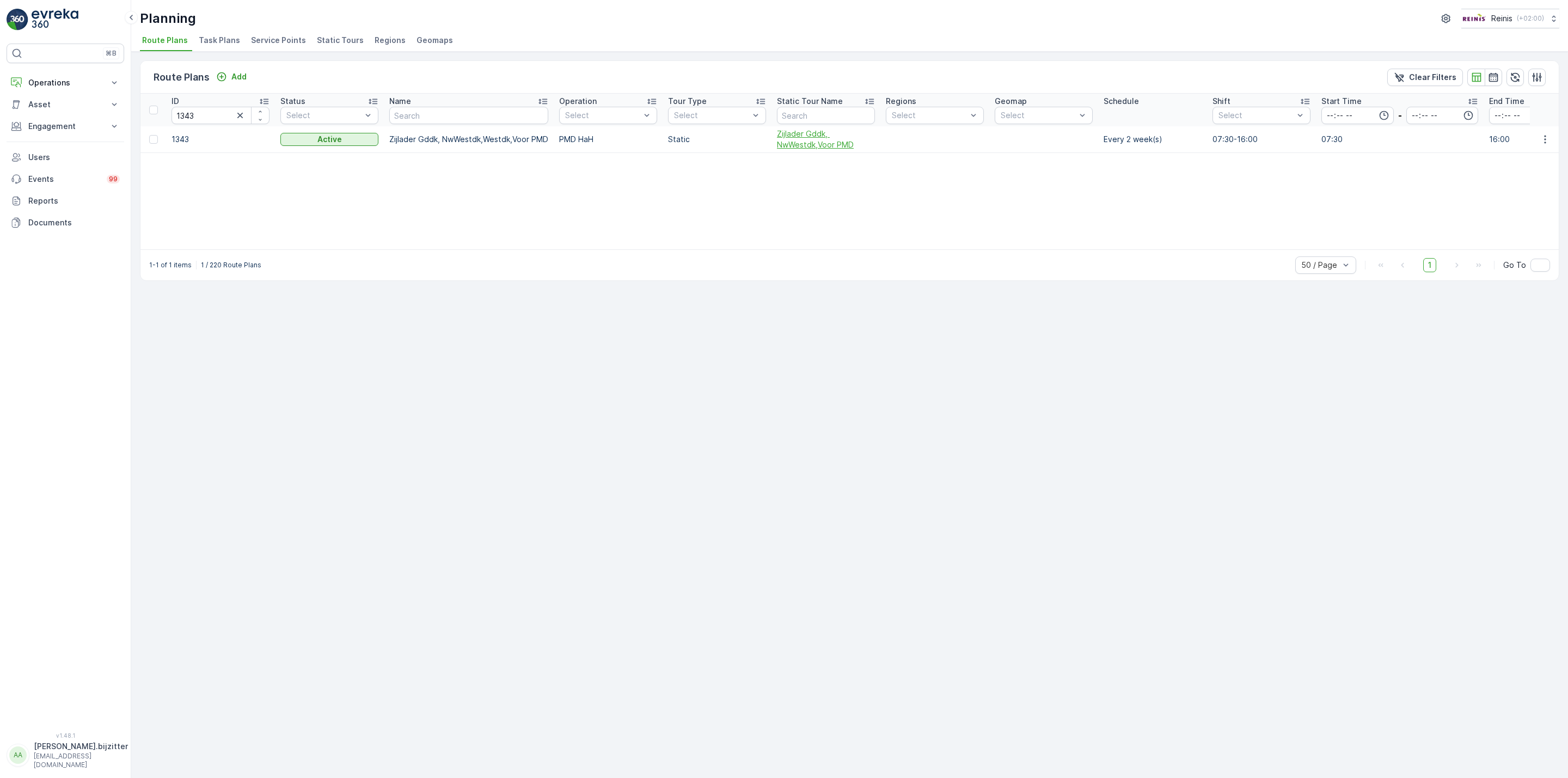
click at [782, 137] on span "Zijlader Gddk, NwWestdk,Voor PMD" at bounding box center [825, 139] width 98 height 22
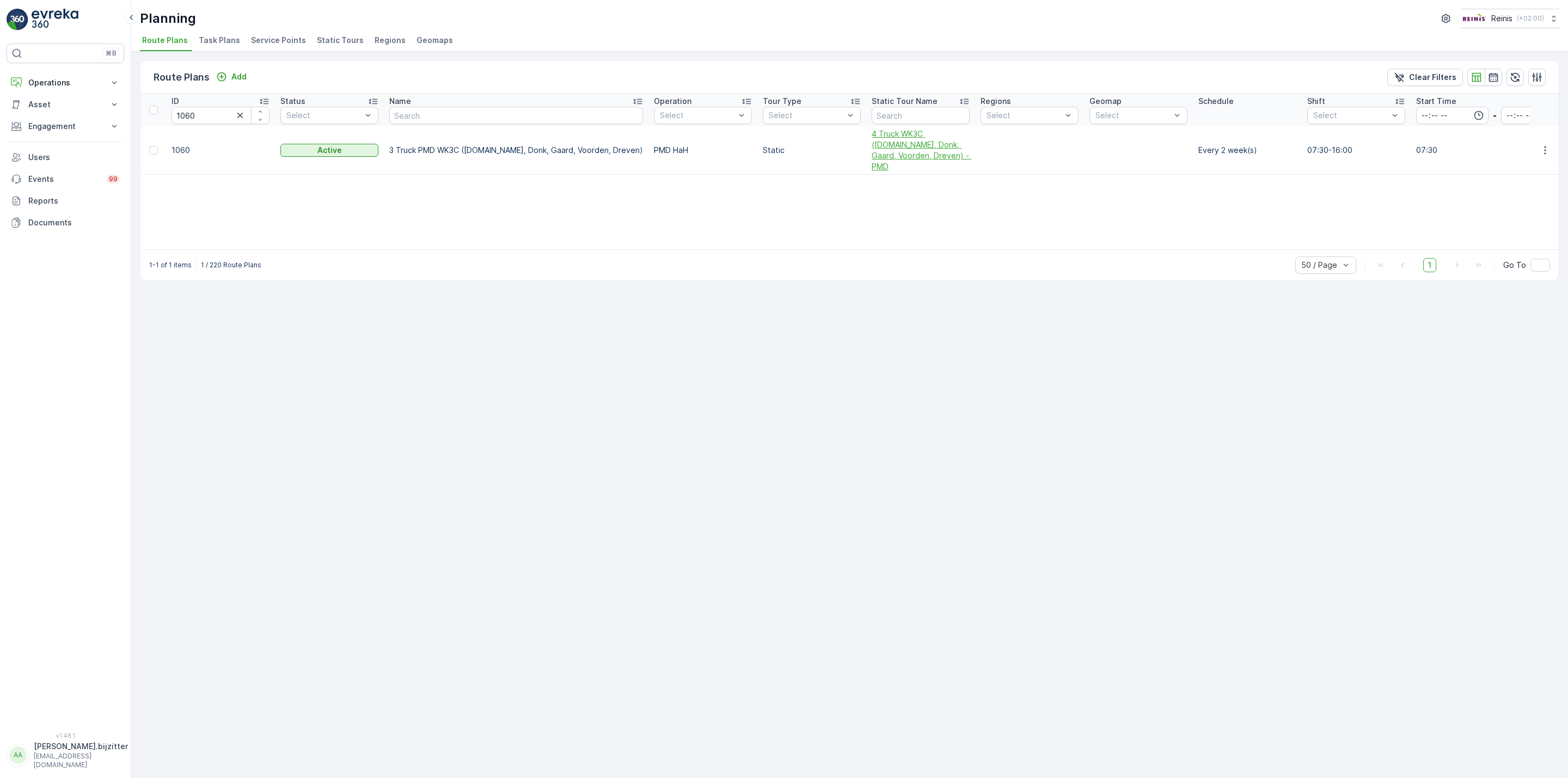
click at [872, 142] on span "4 Truck WK3C ([DOMAIN_NAME], Donk, Gaard, Voorden, Dreven) - PMD" at bounding box center [920, 150] width 98 height 44
click at [768, 360] on div "Route Plans Add Clear Filters ID 1060 Status Select Name Operation Select Tour …" at bounding box center [849, 415] width 1437 height 726
click at [854, 136] on span "4 Truck WK3B (Hekelingen, Kreek) - PMD" at bounding box center [903, 144] width 98 height 33
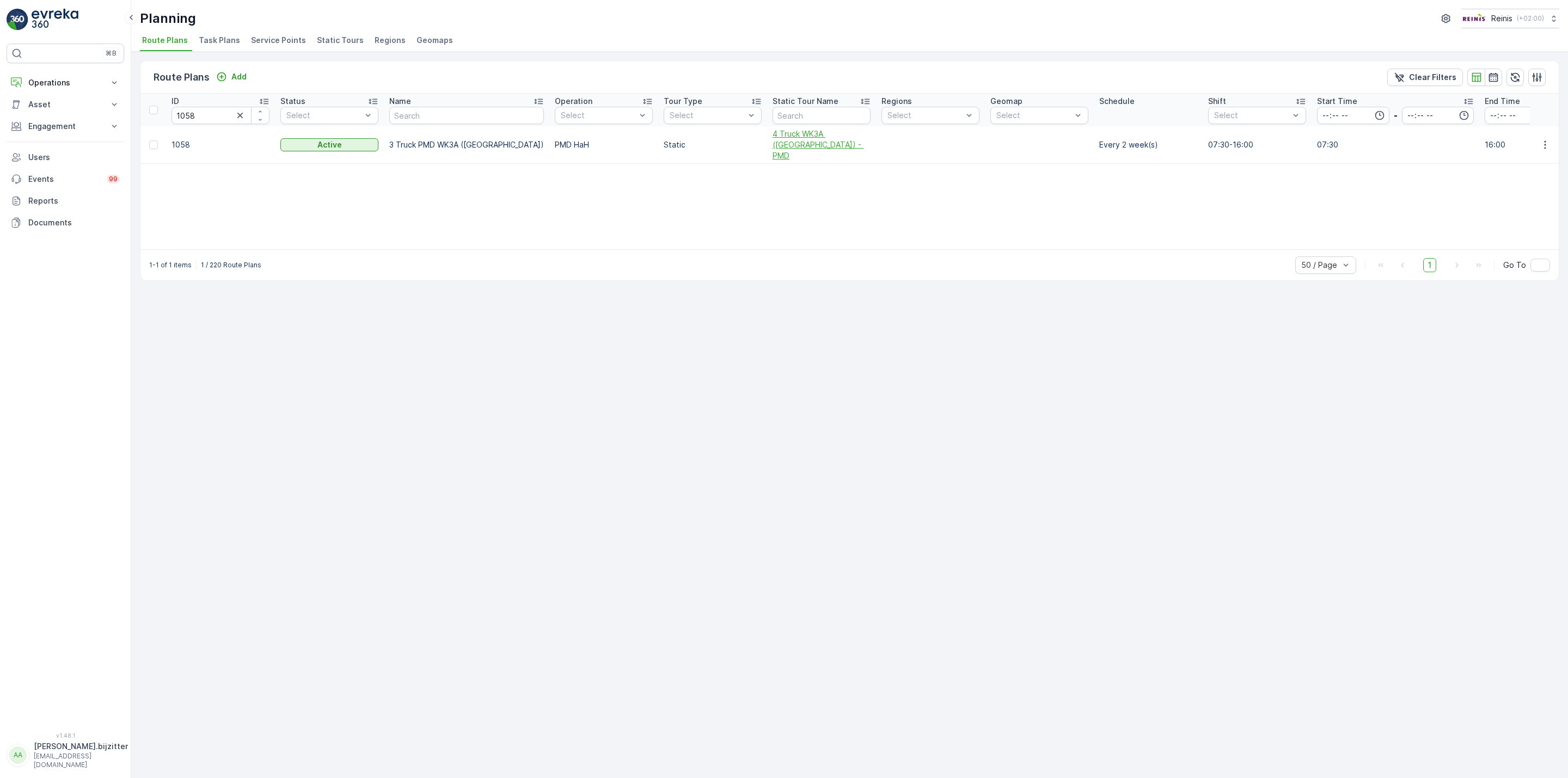
click at [772, 149] on span "4 Truck WK3A ([GEOGRAPHIC_DATA]) - PMD" at bounding box center [821, 144] width 98 height 33
